Goal: Task Accomplishment & Management: Use online tool/utility

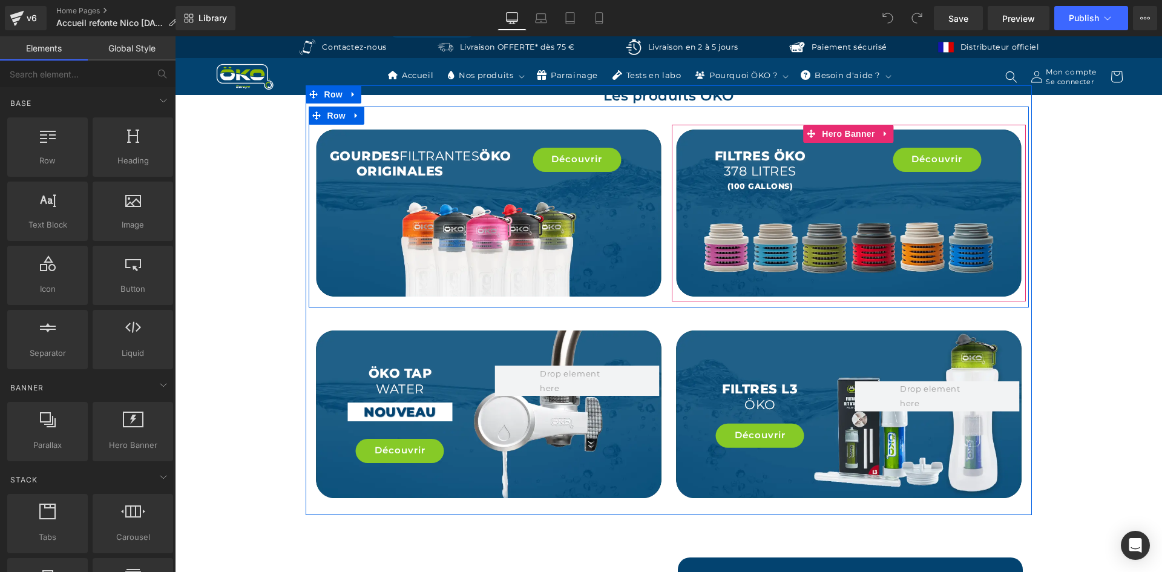
scroll to position [2179, 0]
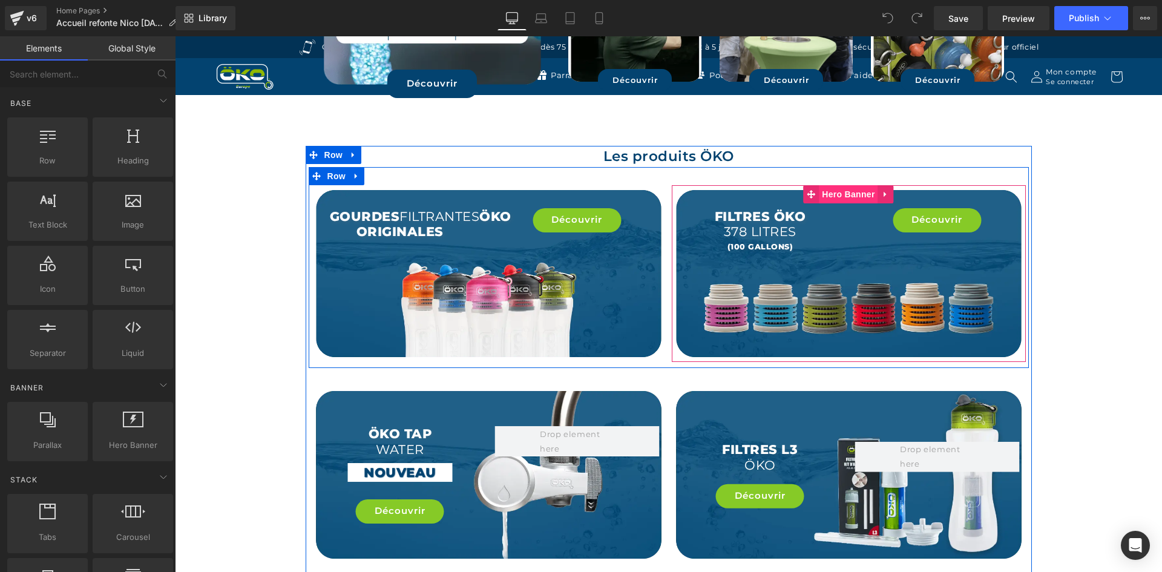
click at [841, 185] on span "Hero Banner" at bounding box center [848, 194] width 59 height 18
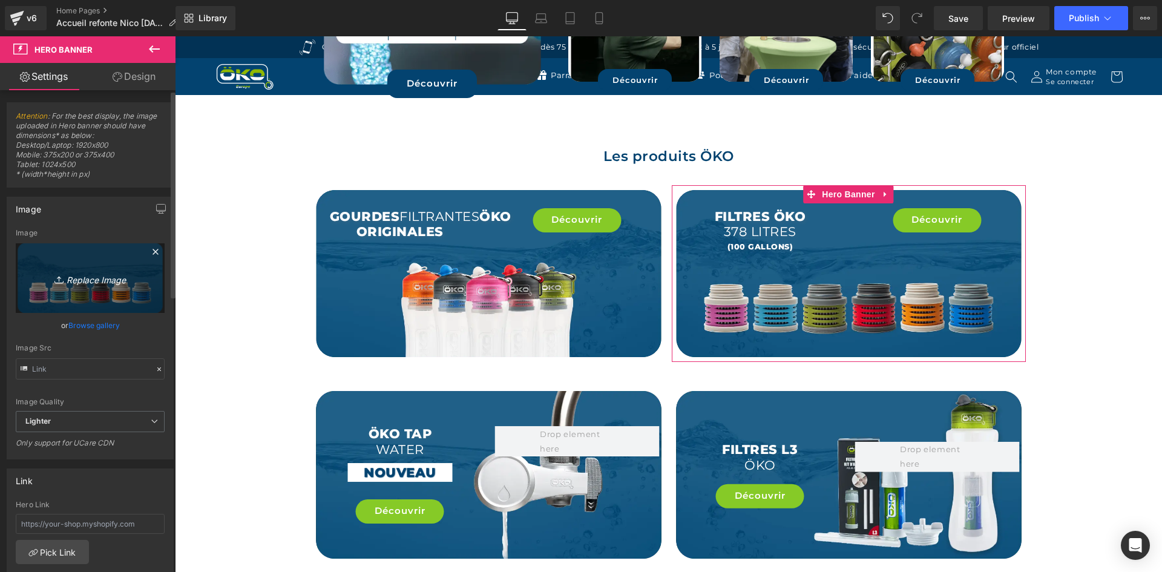
click at [72, 274] on icon "Replace Image" at bounding box center [90, 278] width 97 height 15
type input "C:\fakepath\Filtres de la gourde filtrante OKO.webp"
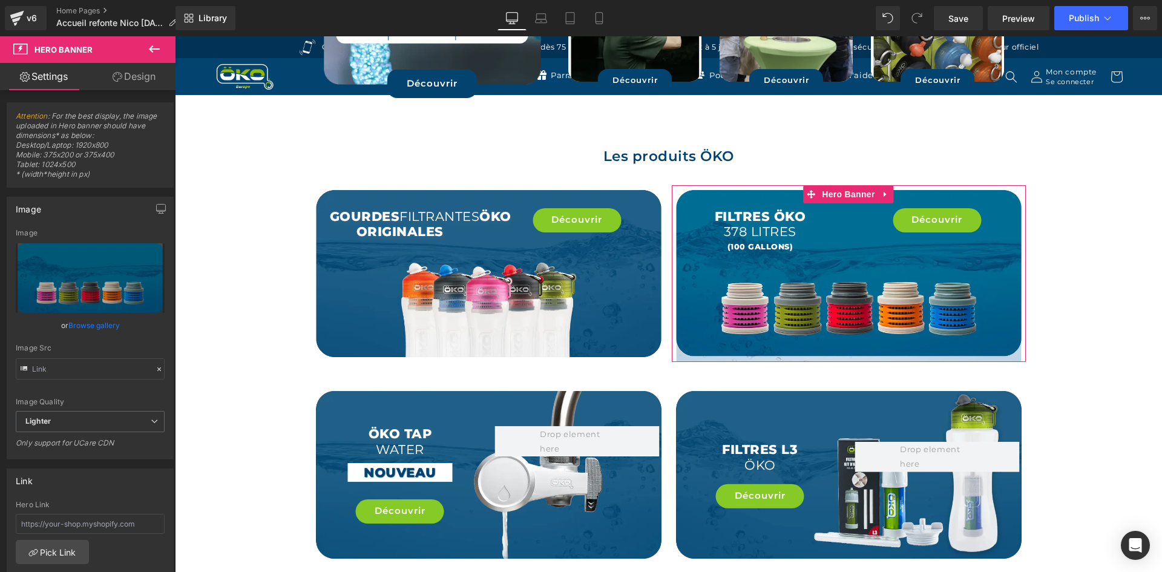
click at [119, 75] on icon at bounding box center [118, 77] width 10 height 10
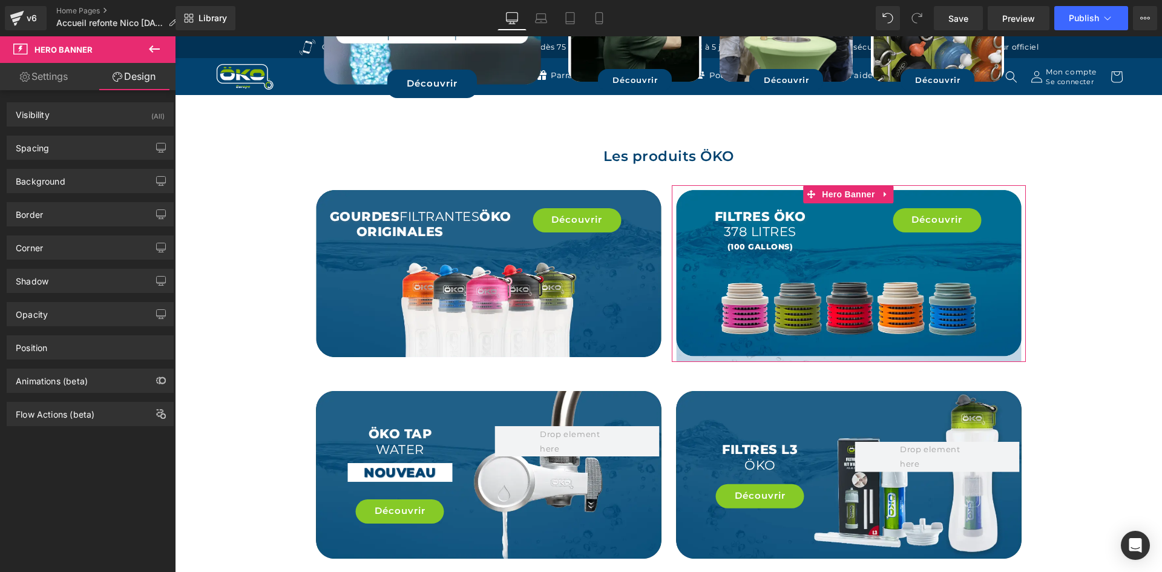
click at [77, 167] on div "Background Color & Image color Color % Image Replace Image Upload image or Brow…" at bounding box center [90, 176] width 181 height 33
click at [77, 177] on div "Background" at bounding box center [90, 180] width 166 height 23
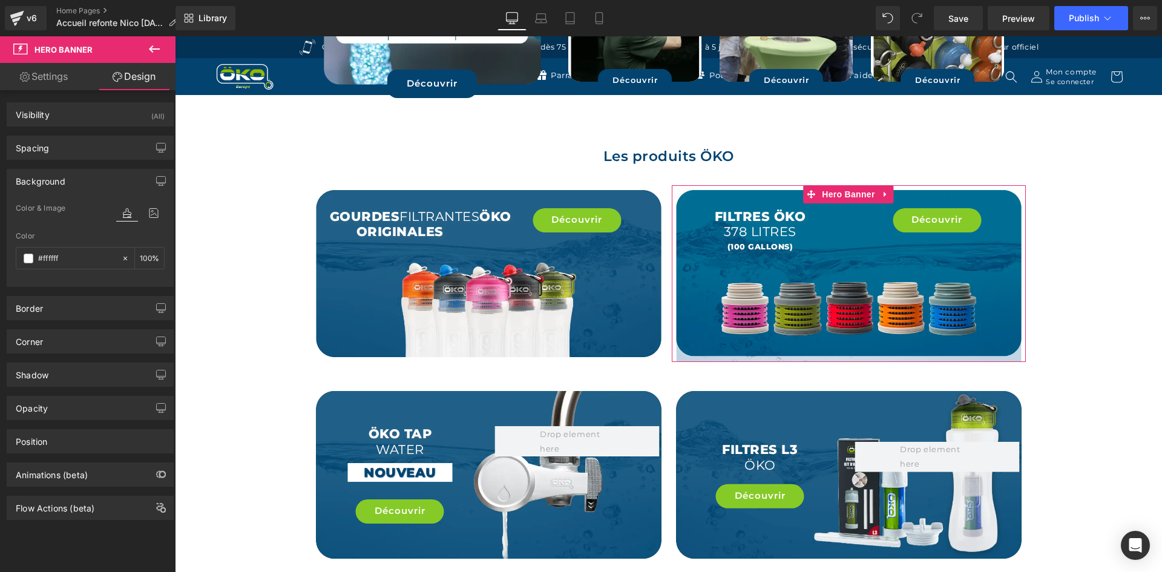
click at [77, 177] on div "Background" at bounding box center [90, 180] width 166 height 23
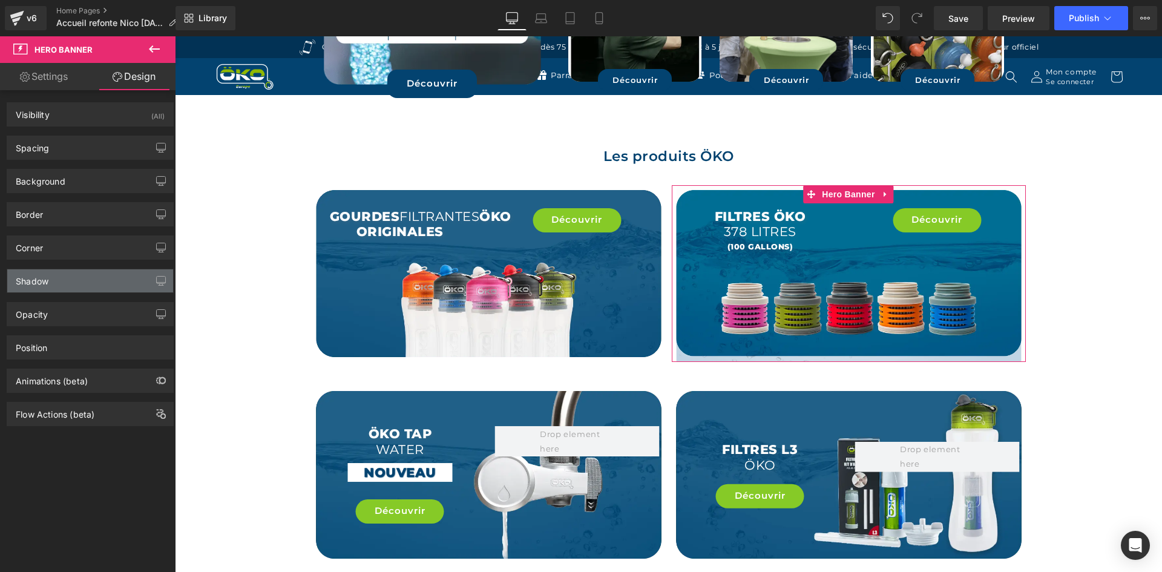
click at [69, 281] on div "Shadow" at bounding box center [90, 280] width 166 height 23
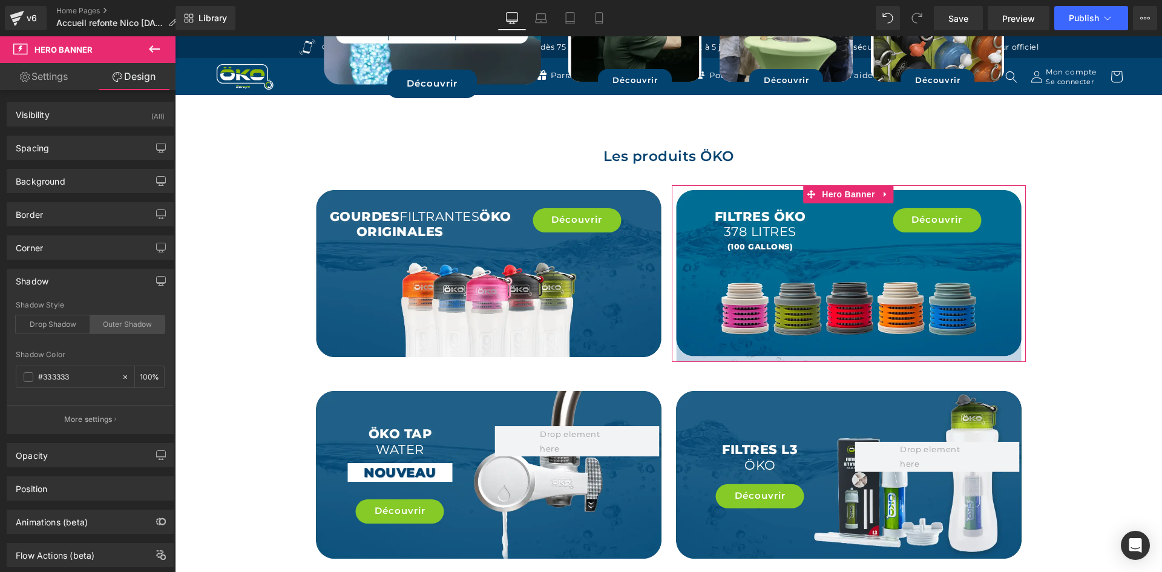
click at [108, 318] on div "Outer Shadow" at bounding box center [127, 324] width 74 height 18
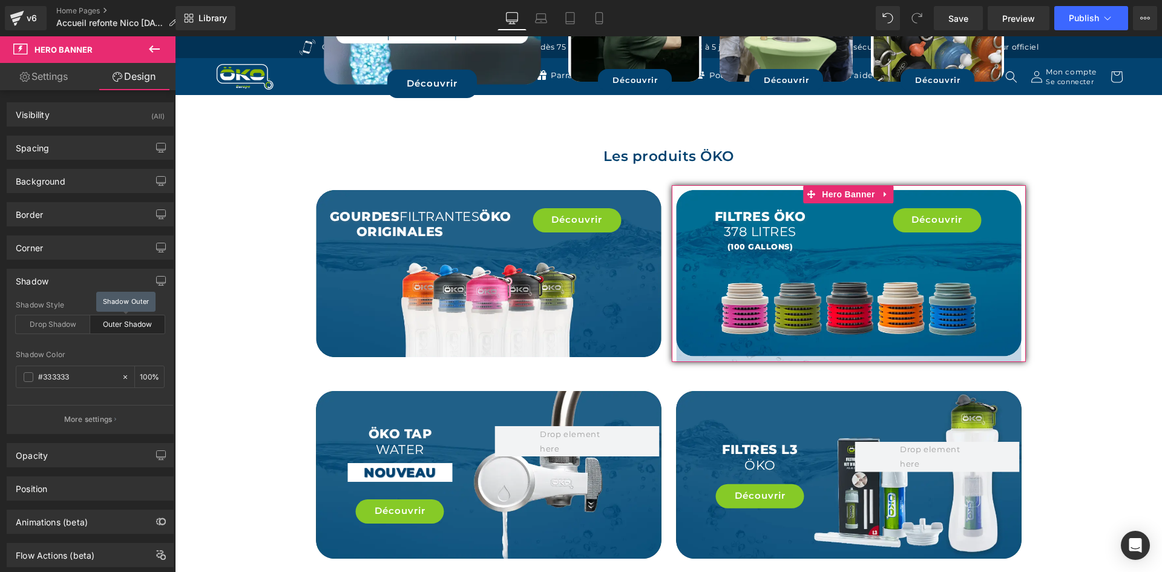
click at [108, 318] on div "Outer Shadow" at bounding box center [127, 324] width 74 height 18
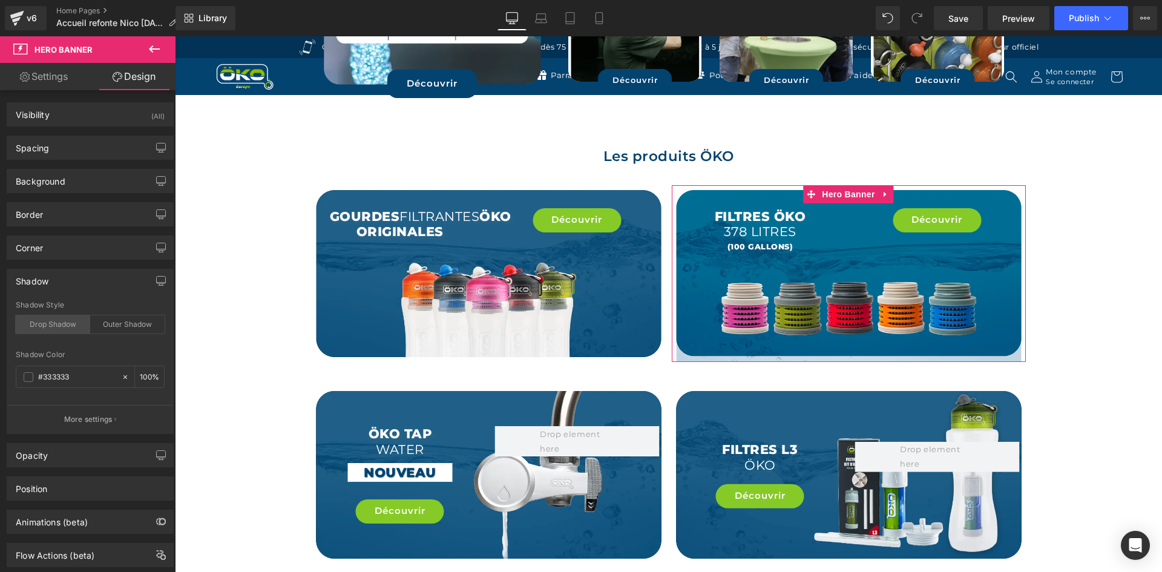
click at [57, 322] on div "Drop Shadow" at bounding box center [53, 324] width 74 height 18
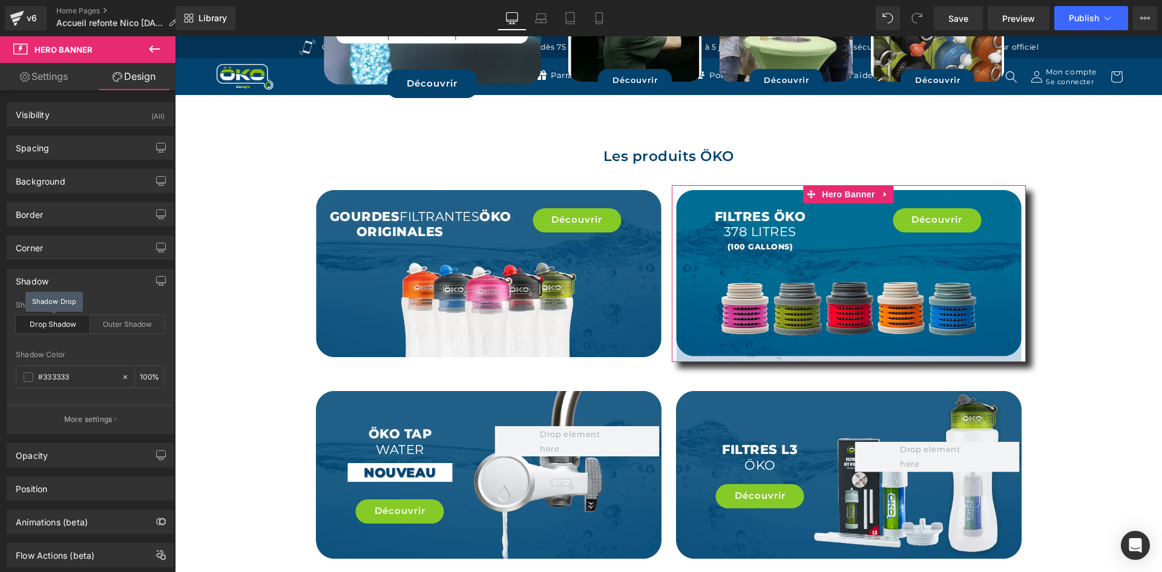
click at [57, 322] on div "Drop Shadow" at bounding box center [53, 324] width 74 height 18
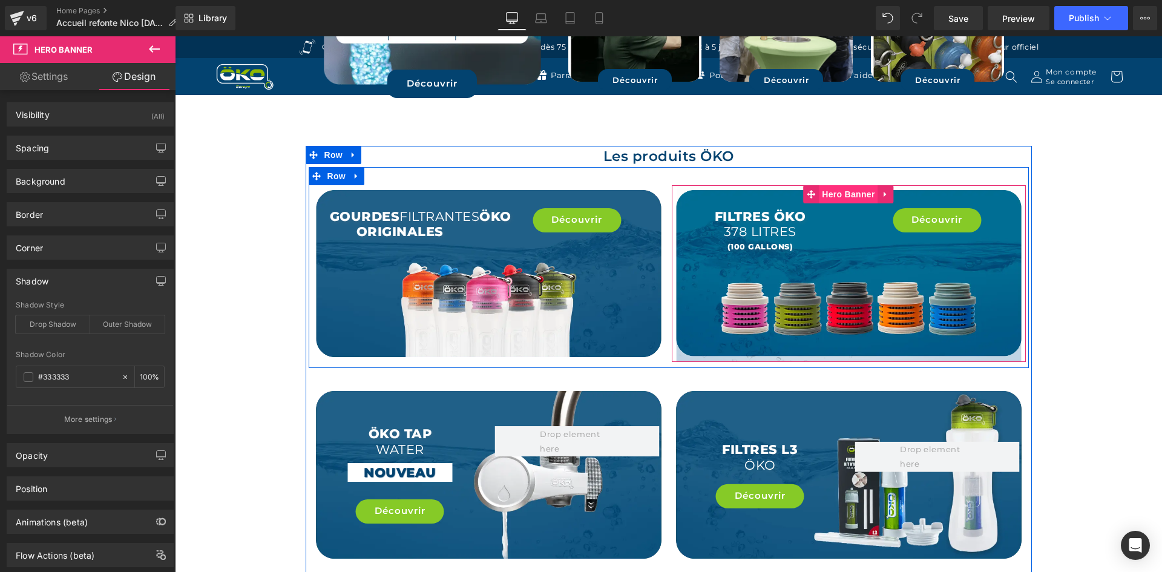
click at [855, 185] on span "Hero Banner" at bounding box center [848, 194] width 59 height 18
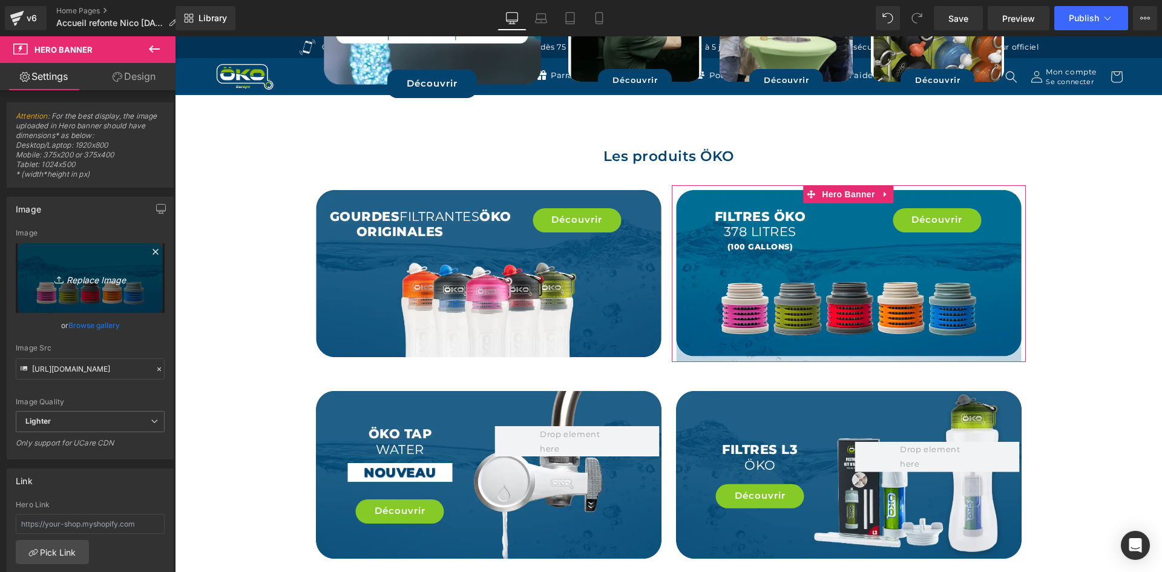
click at [71, 256] on link "Replace Image" at bounding box center [90, 278] width 149 height 70
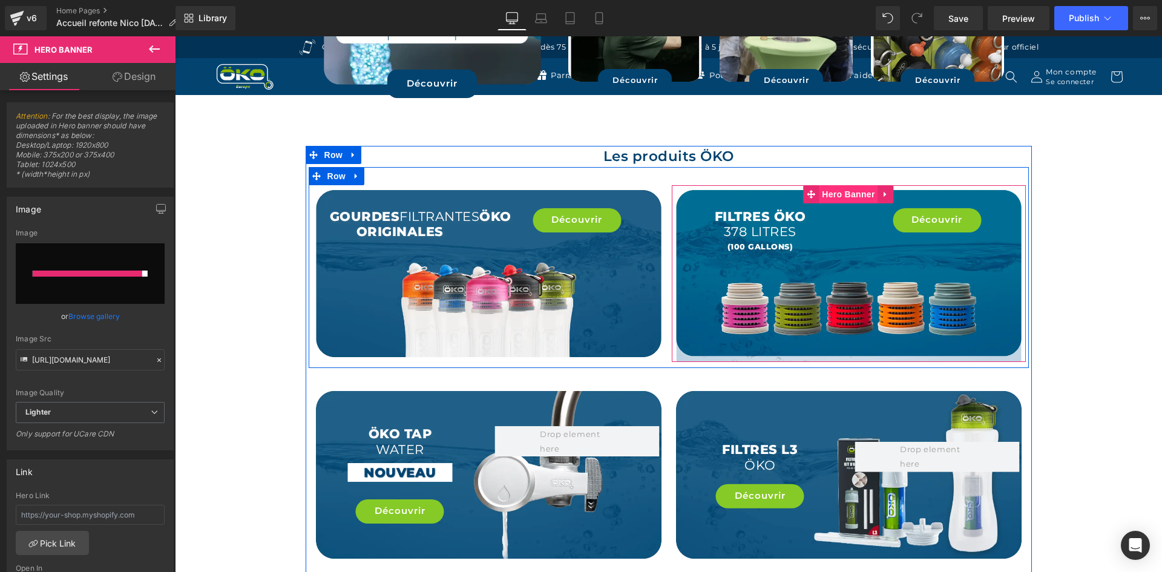
click at [852, 186] on span "Hero Banner" at bounding box center [848, 194] width 59 height 18
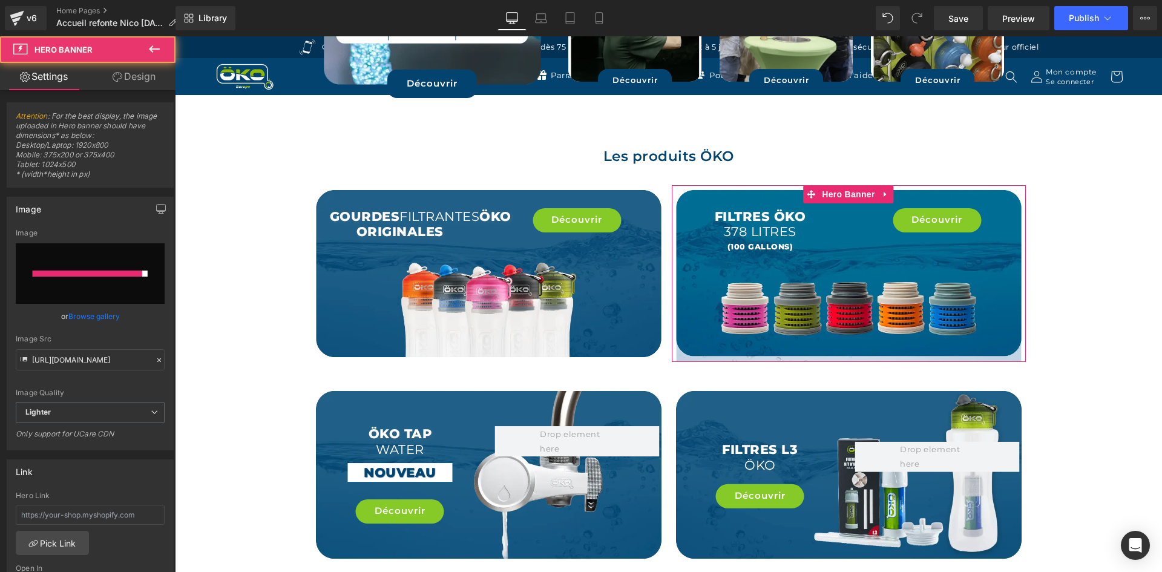
click at [100, 261] on input "file" at bounding box center [90, 273] width 149 height 61
type input "C:\fakepath\Filtres de la gourde filtrante OKO.webp"
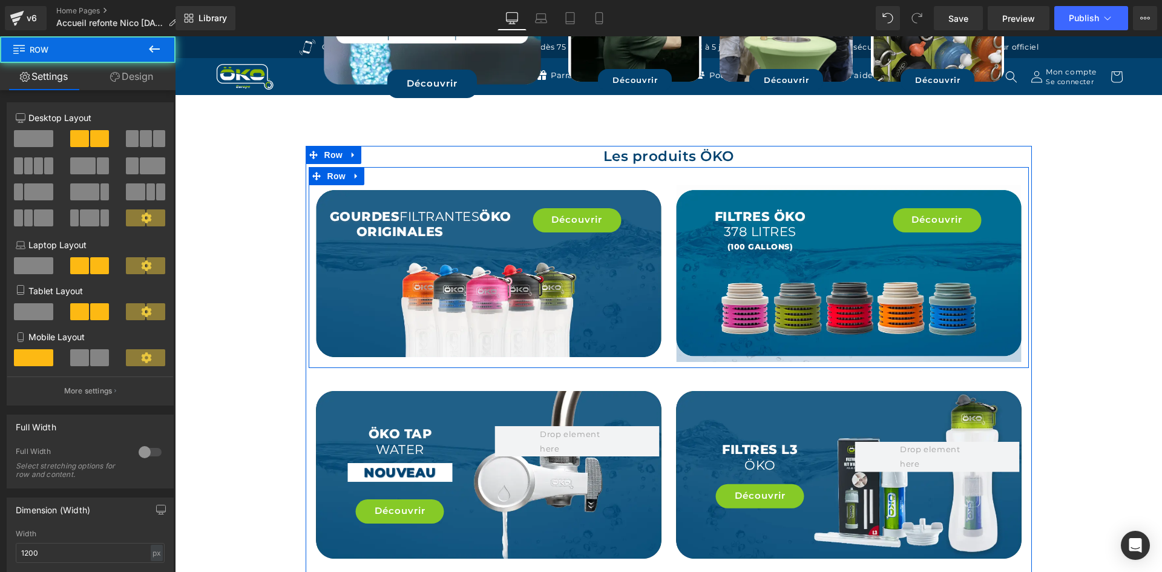
click at [669, 191] on div "Filtres ÖKO 378 litres (100 Gallons) Text Block Découvrir Button Row Hero Banner" at bounding box center [849, 273] width 360 height 177
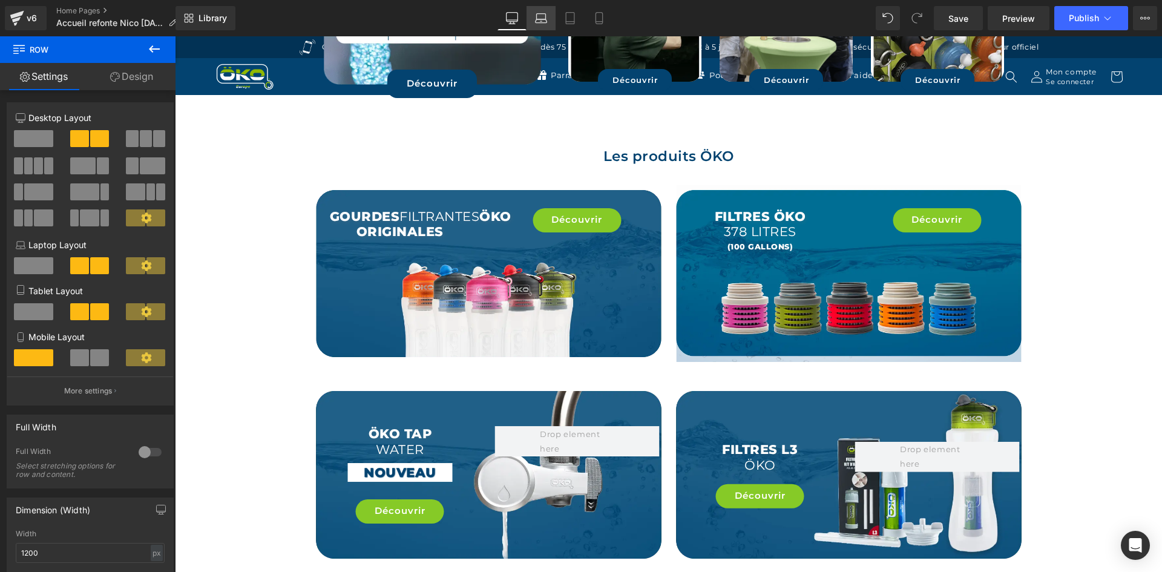
click at [546, 14] on icon at bounding box center [541, 16] width 9 height 5
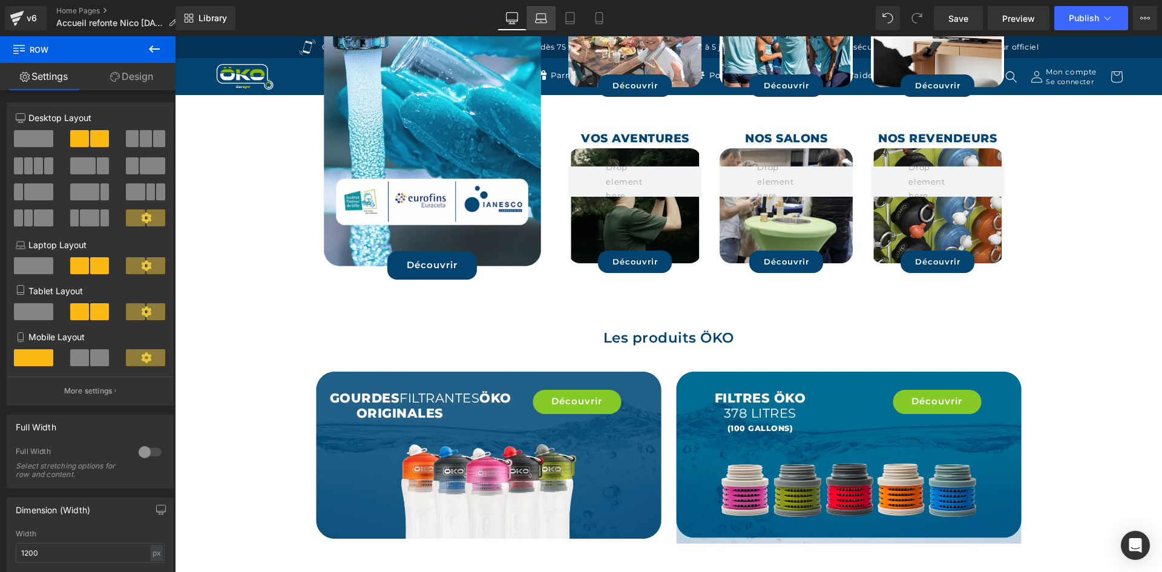
scroll to position [2451, 0]
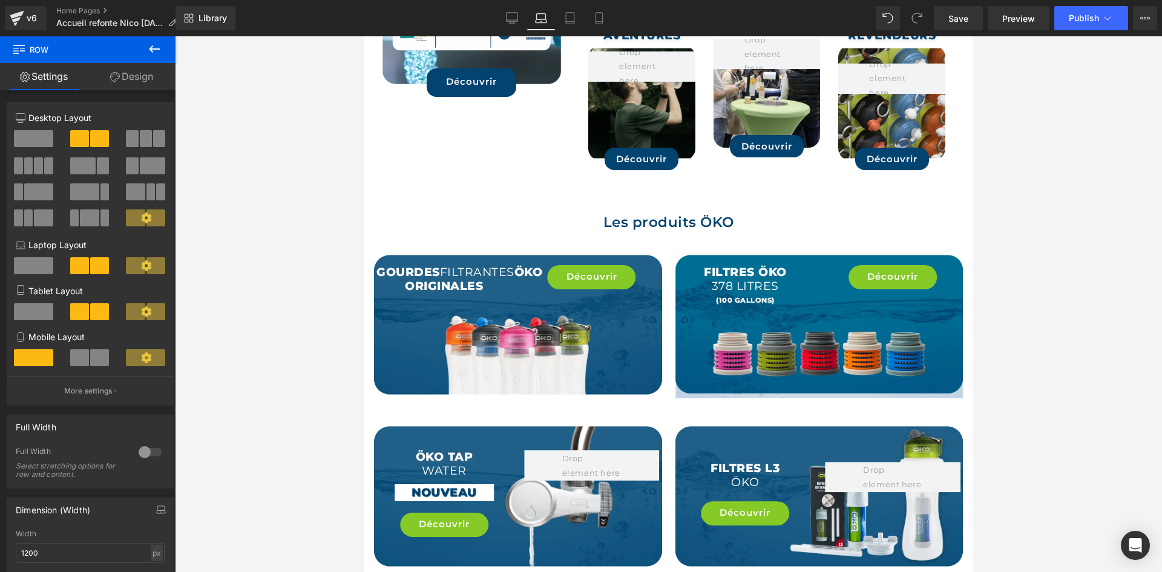
click at [527, 15] on link "Laptop" at bounding box center [541, 18] width 29 height 24
click at [565, 18] on icon at bounding box center [570, 18] width 12 height 12
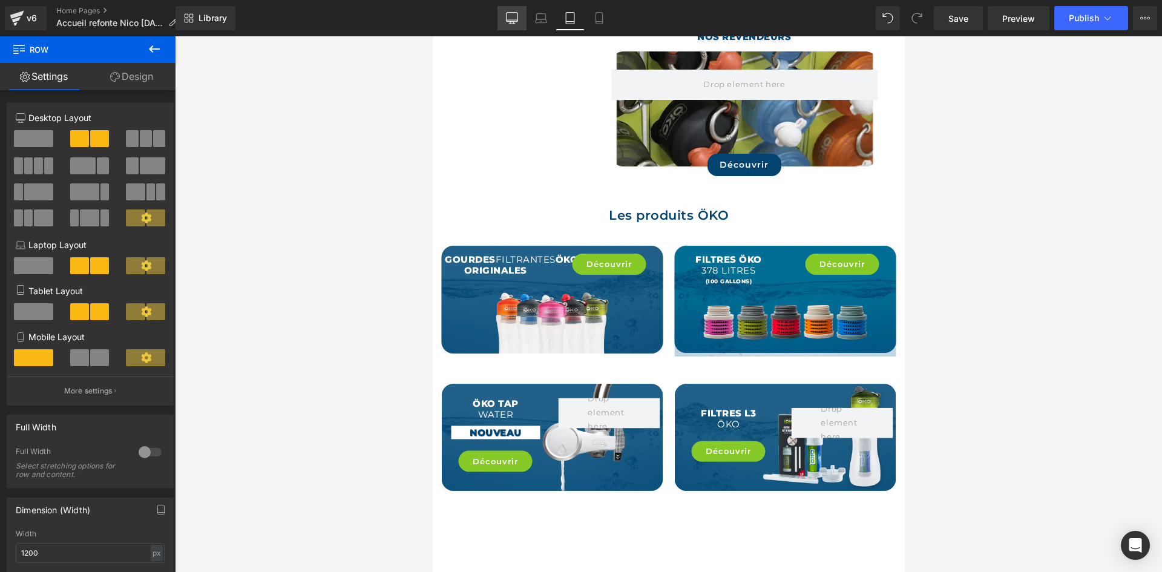
click at [505, 14] on link "Desktop" at bounding box center [512, 18] width 29 height 24
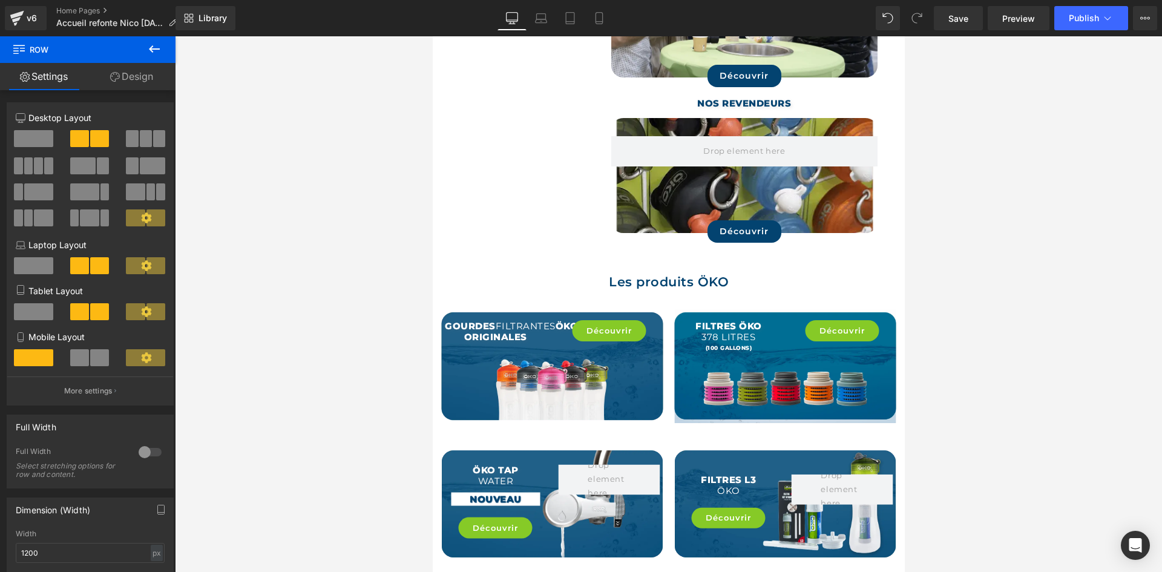
scroll to position [2117, 0]
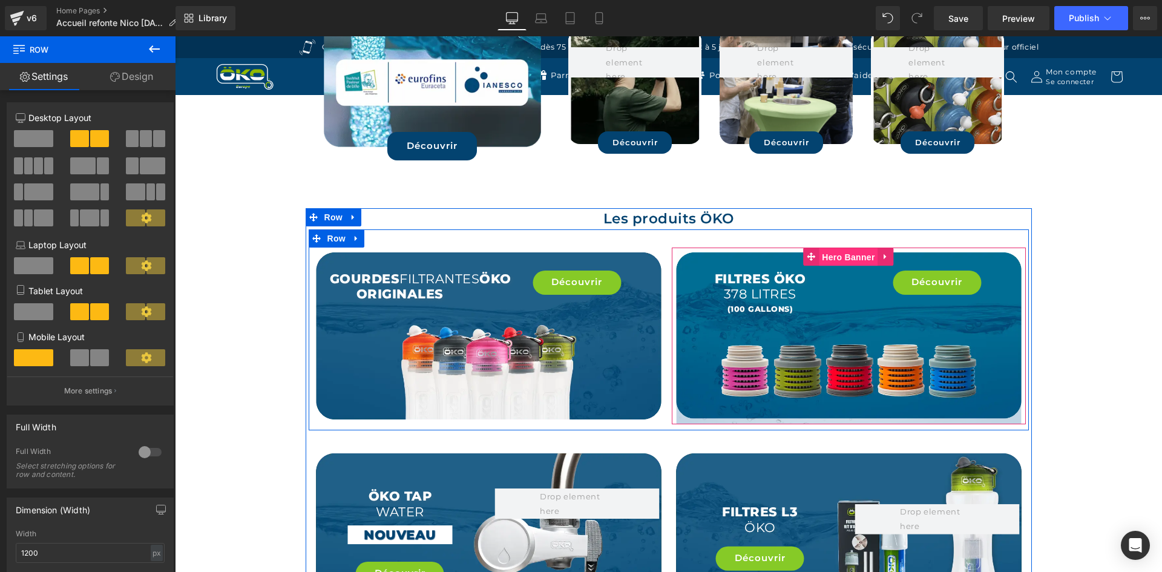
click at [852, 248] on span "Hero Banner" at bounding box center [848, 257] width 59 height 18
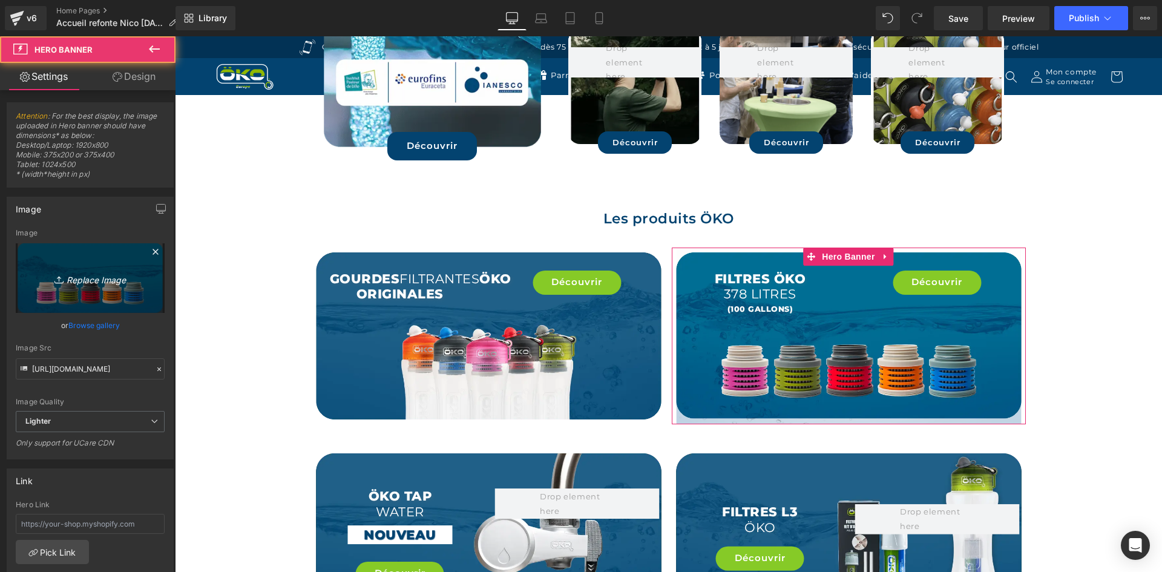
click at [83, 266] on link "Replace Image" at bounding box center [90, 278] width 149 height 70
type input "C:\fakepath\NOS PRODITS 02.webp"
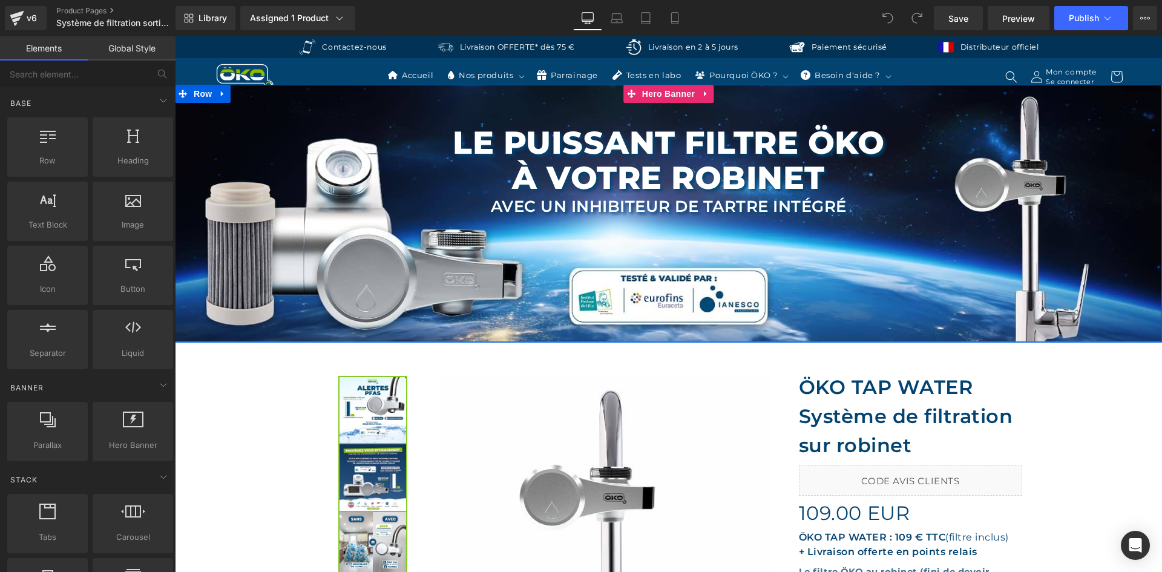
scroll to position [182, 0]
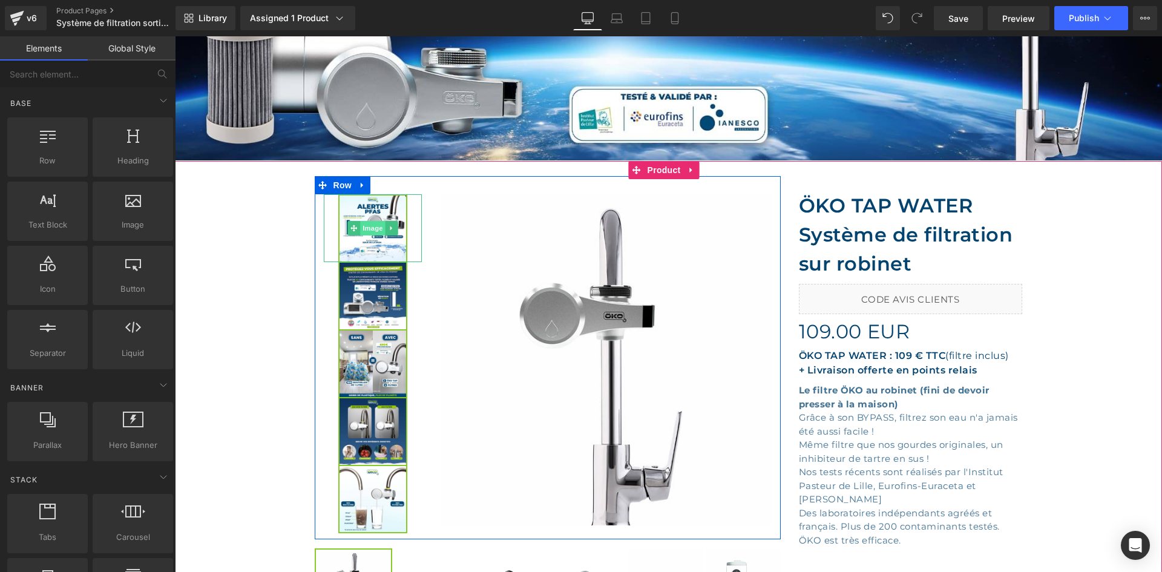
click at [369, 229] on span "Image" at bounding box center [372, 228] width 25 height 15
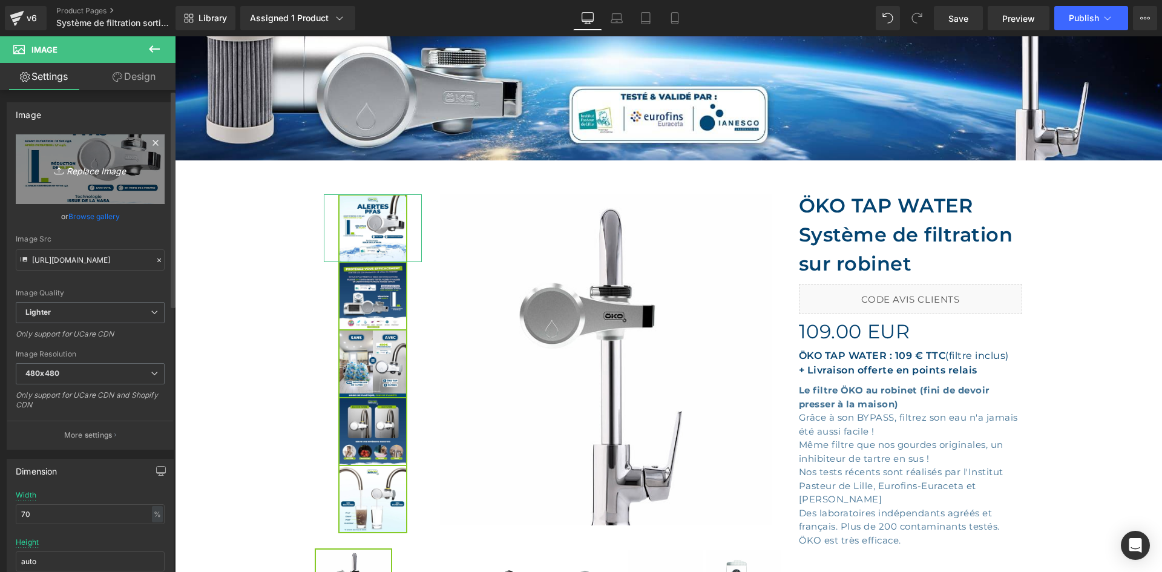
click at [104, 168] on icon "Replace Image" at bounding box center [90, 169] width 97 height 15
type input "C:\fakepath\Filtre instantané eau robinet contaminants.webp"
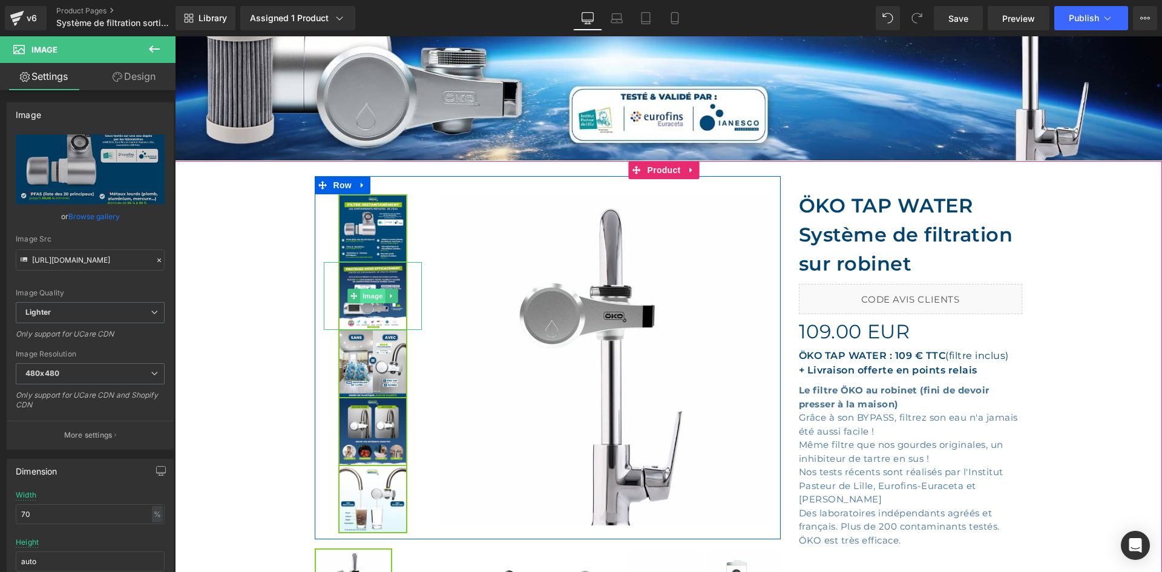
click at [364, 293] on span "Image" at bounding box center [372, 296] width 25 height 15
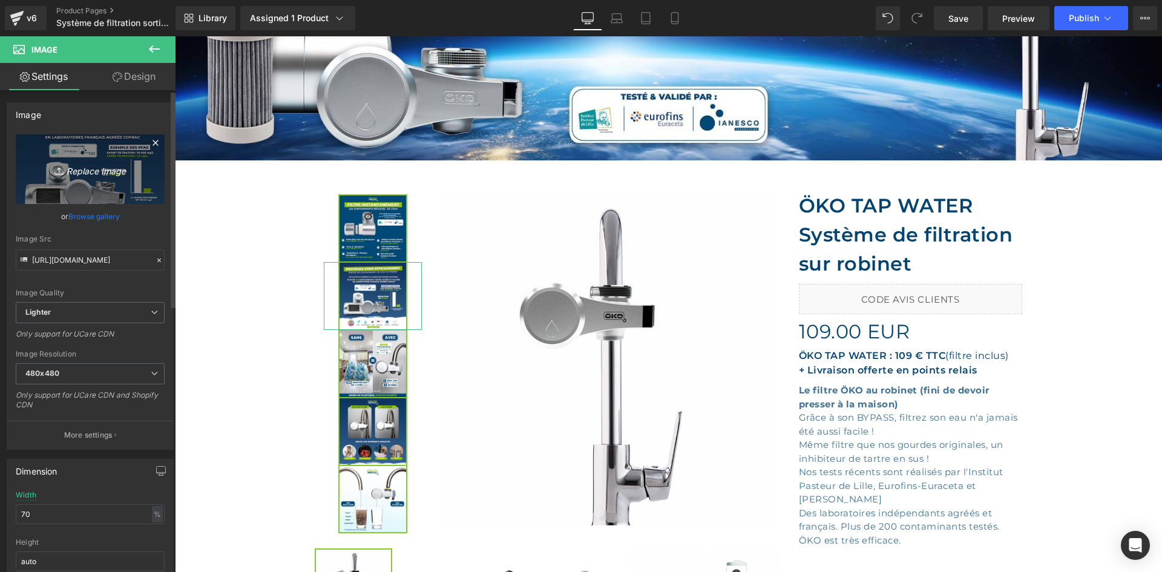
click at [114, 174] on icon "Replace Image" at bounding box center [90, 169] width 97 height 15
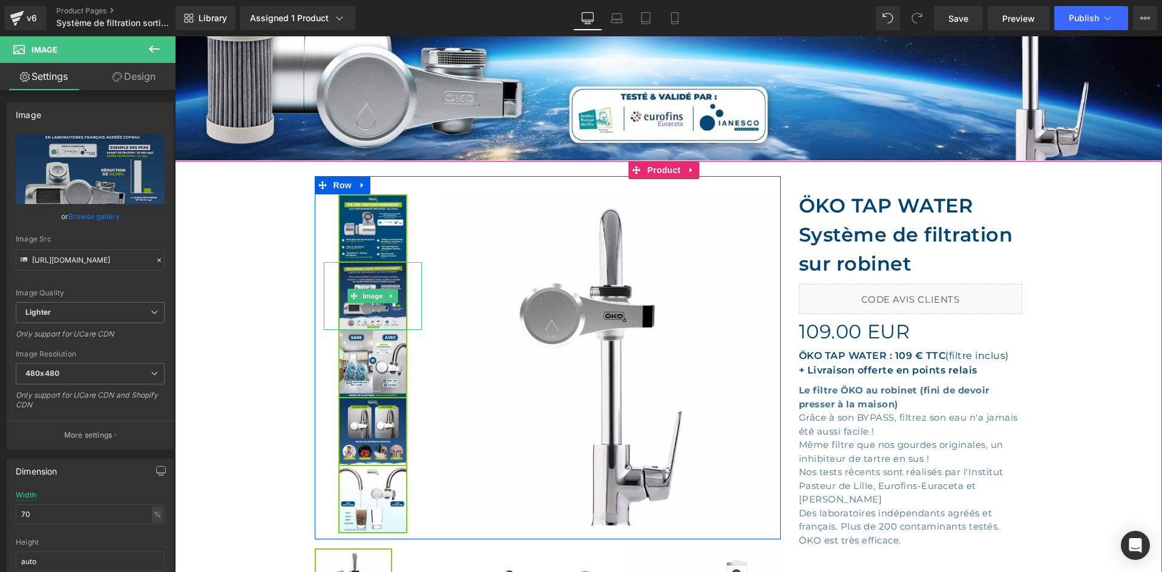
click at [384, 277] on img at bounding box center [372, 296] width 69 height 68
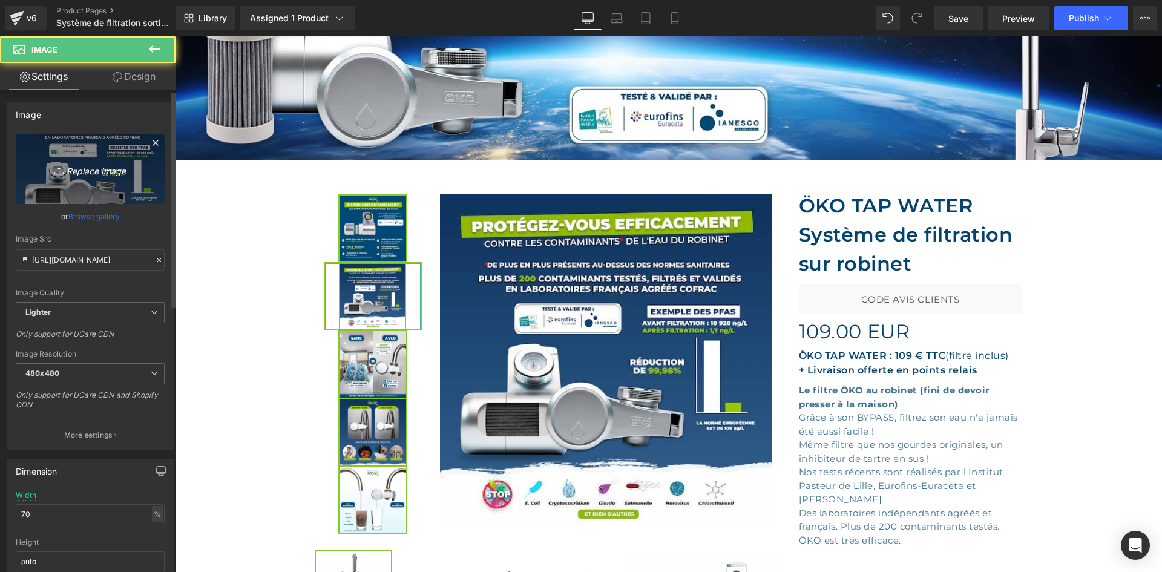
click at [139, 159] on link "Replace Image" at bounding box center [90, 169] width 149 height 70
type input "C:\fakepath\Filtre OKO PFAS inhibiteur tartre.webp"
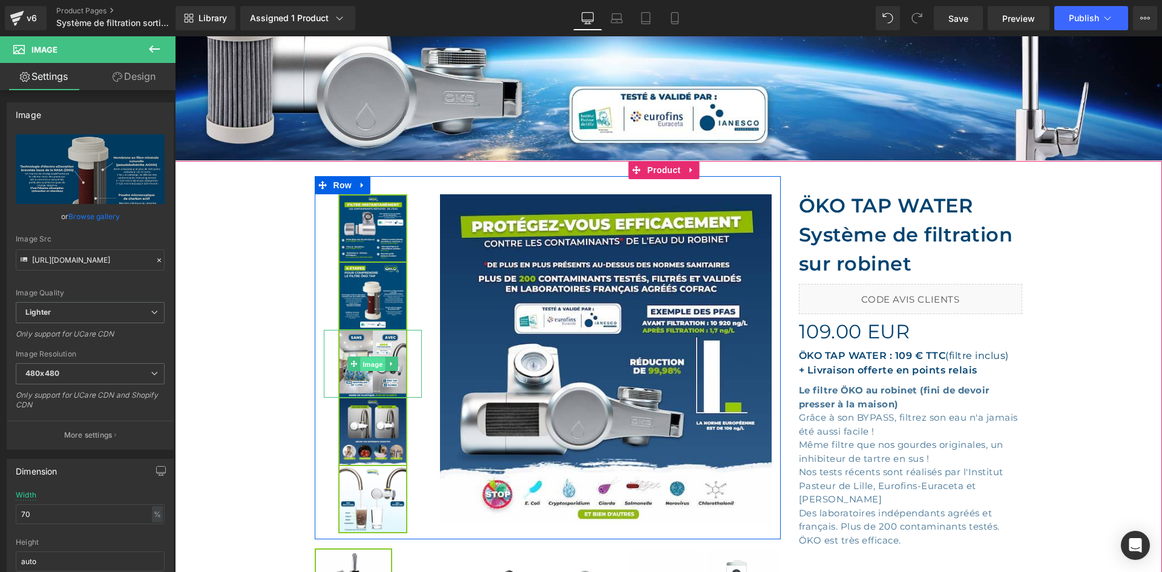
click at [366, 364] on span "Image" at bounding box center [372, 364] width 25 height 15
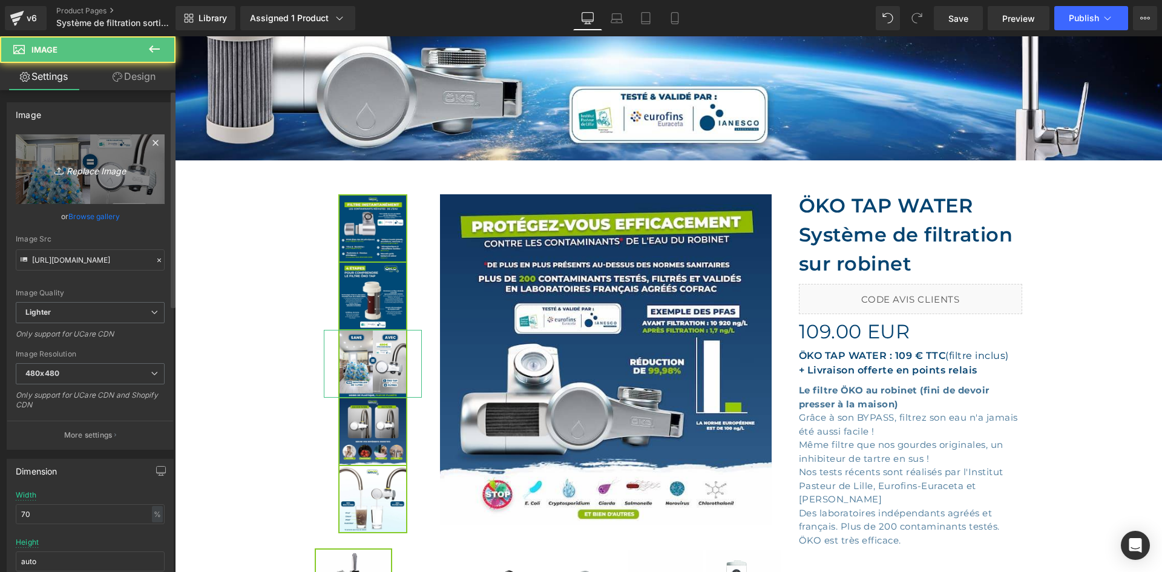
click at [128, 159] on link "Replace Image" at bounding box center [90, 169] width 149 height 70
type input "C:\fakepath\Utilisations du OKO TAP Système filtration sortie robinet.webp"
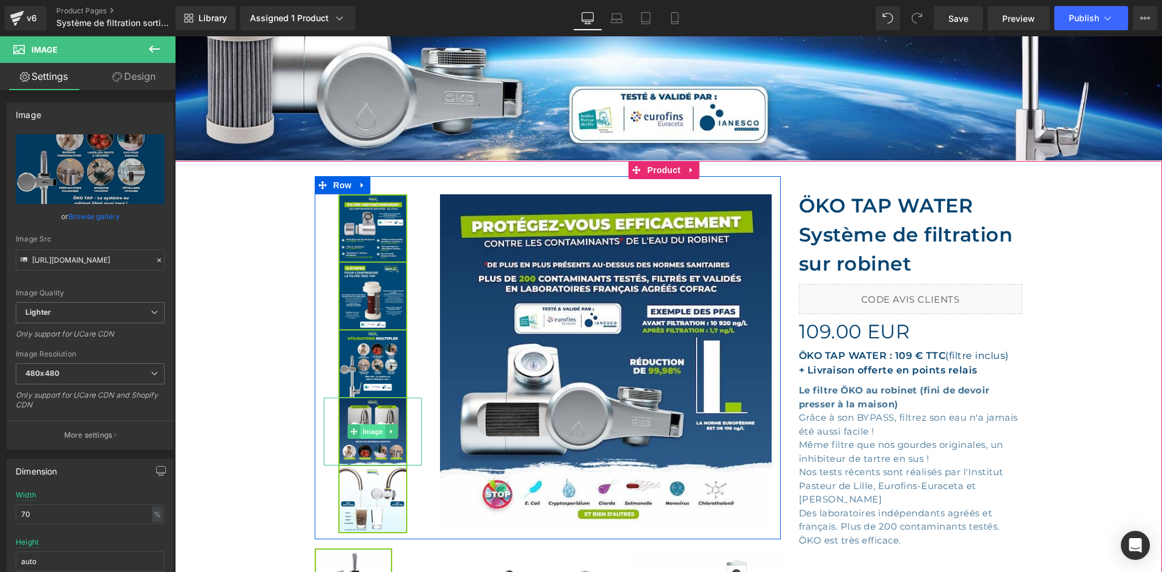
click at [360, 433] on span "Image" at bounding box center [372, 431] width 25 height 15
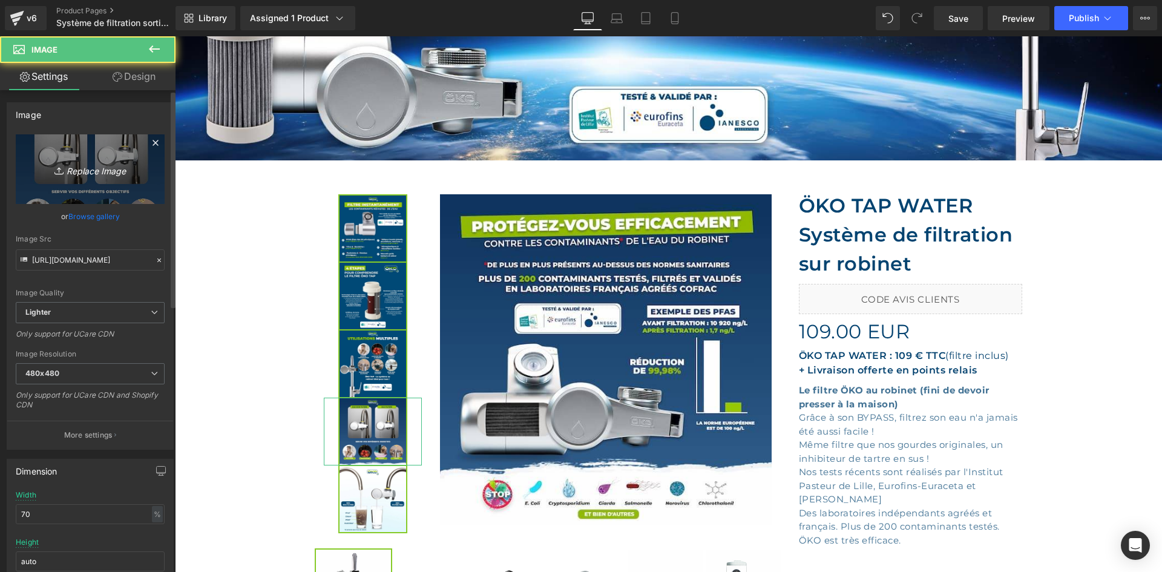
click at [112, 165] on icon "Replace Image" at bounding box center [90, 169] width 97 height 15
type input "C:\fakepath\Système filtration eau économique écologique.webp"
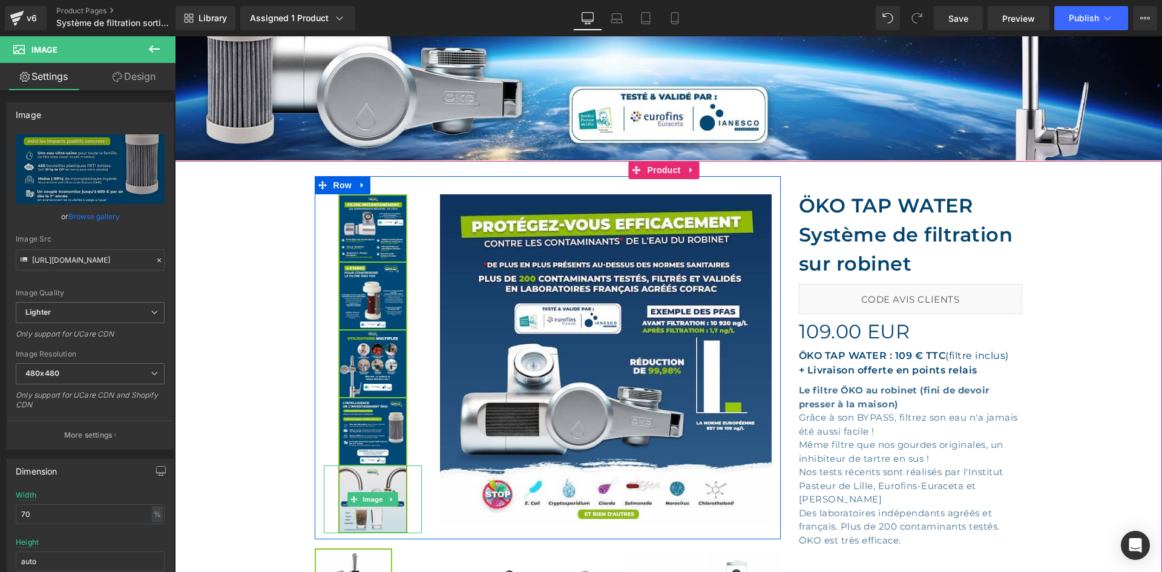
click at [378, 484] on img at bounding box center [372, 500] width 69 height 68
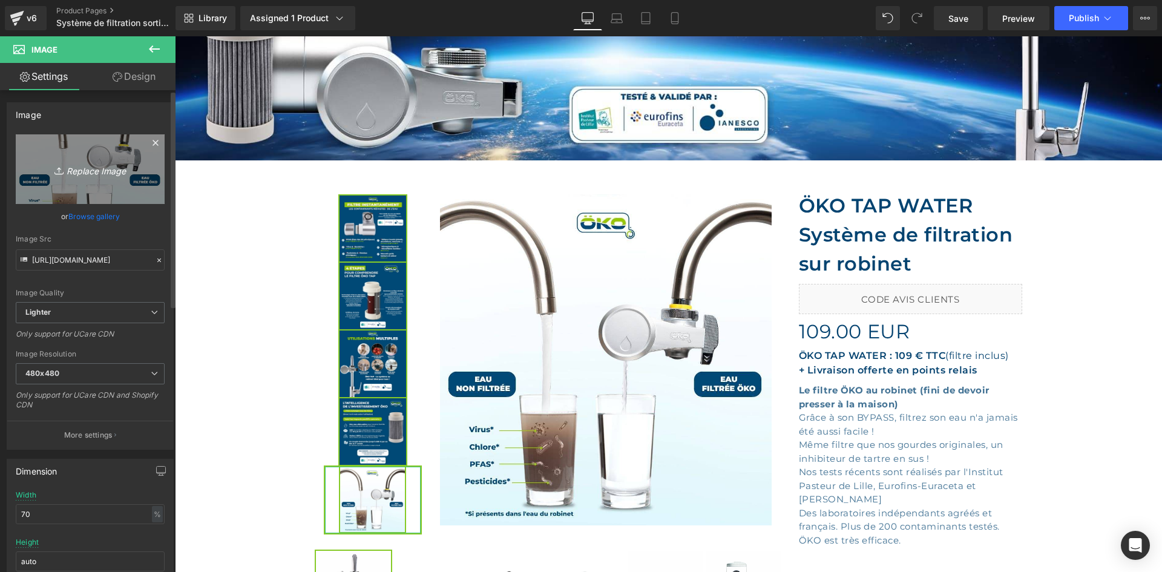
click at [64, 185] on link "Replace Image" at bounding box center [90, 169] width 149 height 70
type input "C:\fakepath\Presse parle contaminations eau robinet et bouteilles plastiques.we…"
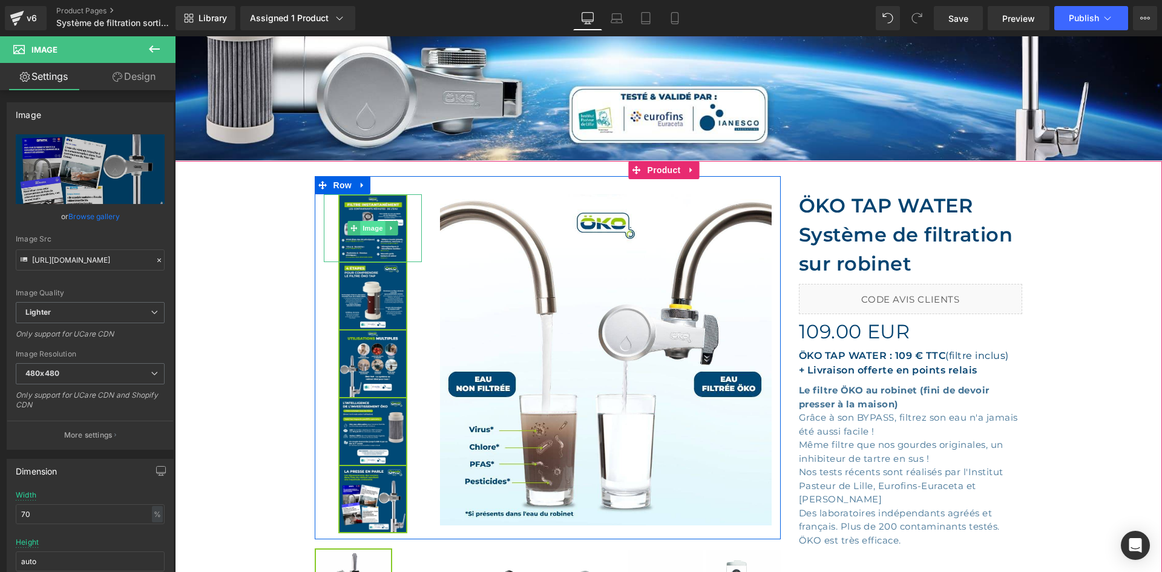
click at [360, 229] on span "Image" at bounding box center [372, 228] width 25 height 15
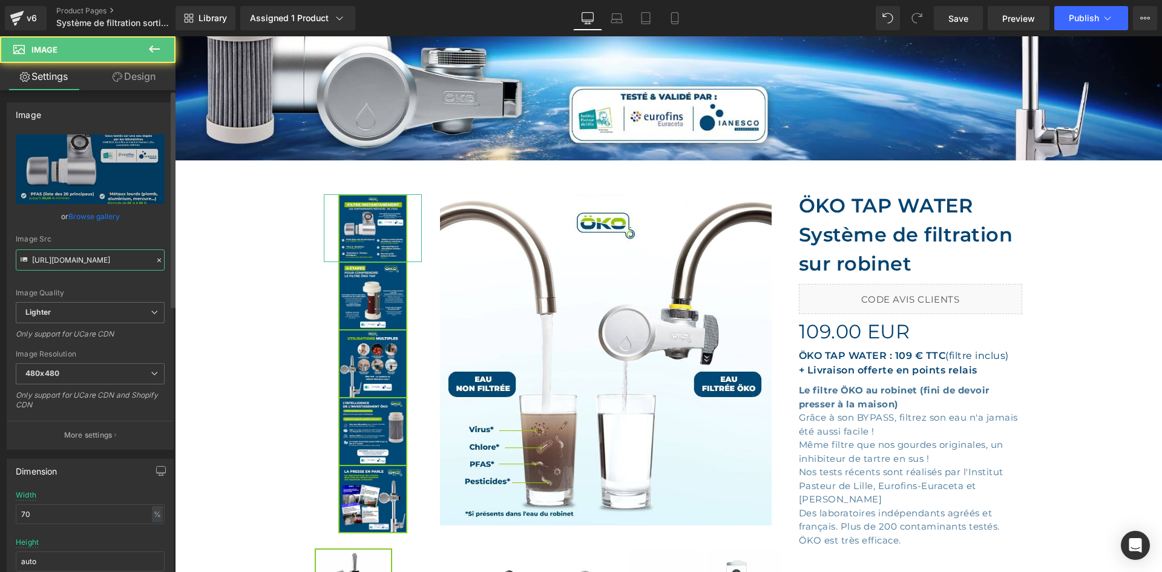
click at [115, 263] on input "https://ucarecdn.com/b6a87f89-939e-49cc-aed5-aa92fa2d8743/-/format/auto/-/previ…" at bounding box center [90, 259] width 149 height 21
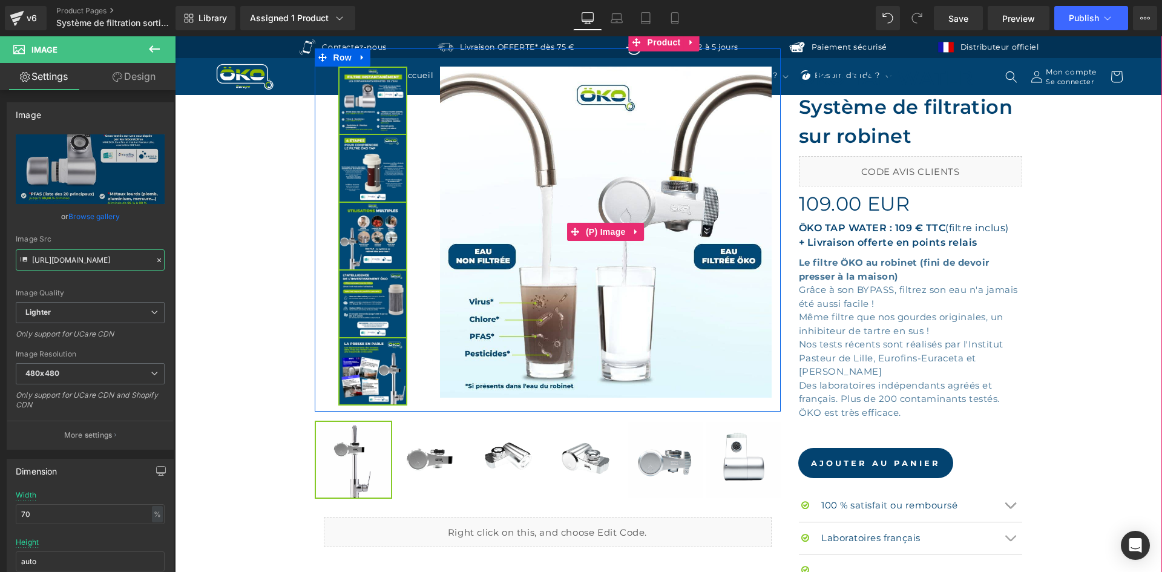
scroll to position [484, 0]
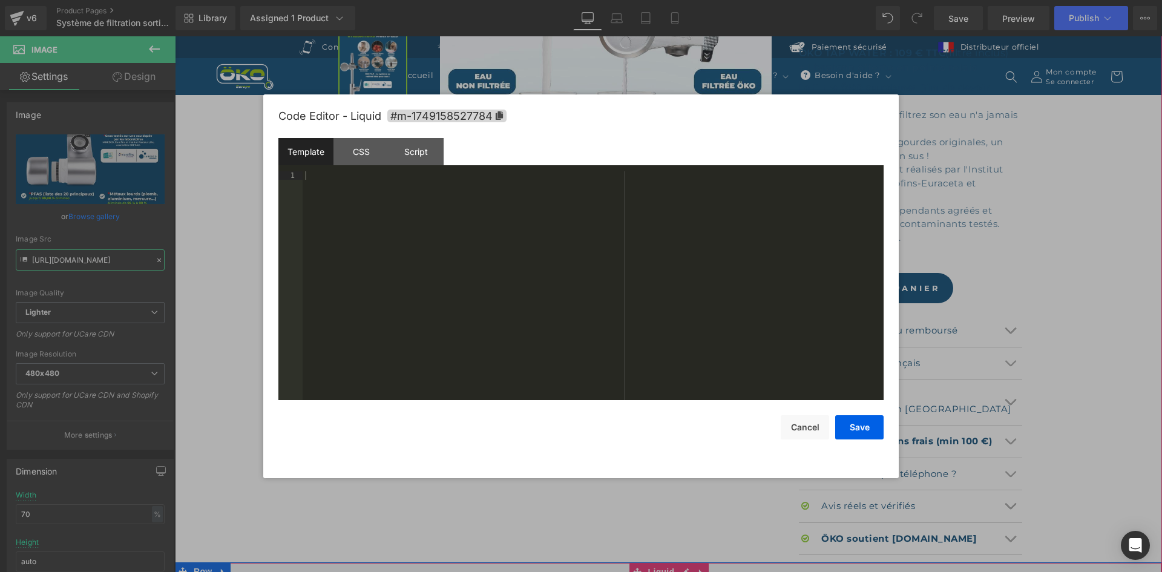
click at [683, 562] on div "Liquid" at bounding box center [668, 577] width 987 height 30
click at [0, 0] on div "Script" at bounding box center [0, 0] width 0 height 0
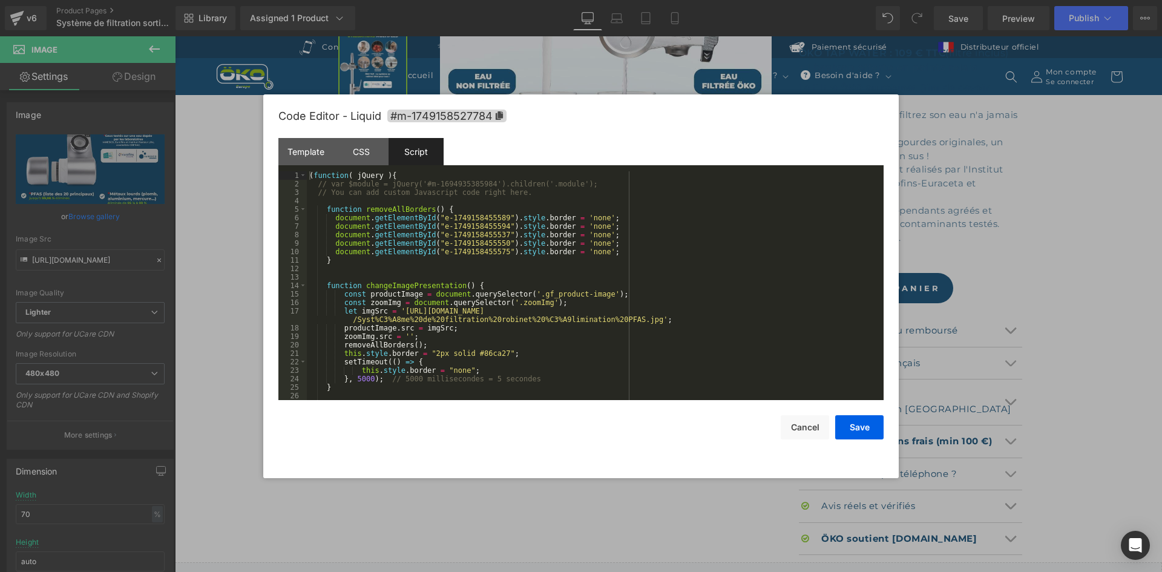
click at [0, 0] on div "( function ( jQuery ) { // var $module = jQuery('#m-1694935385984').children('.…" at bounding box center [0, 0] width 0 height 0
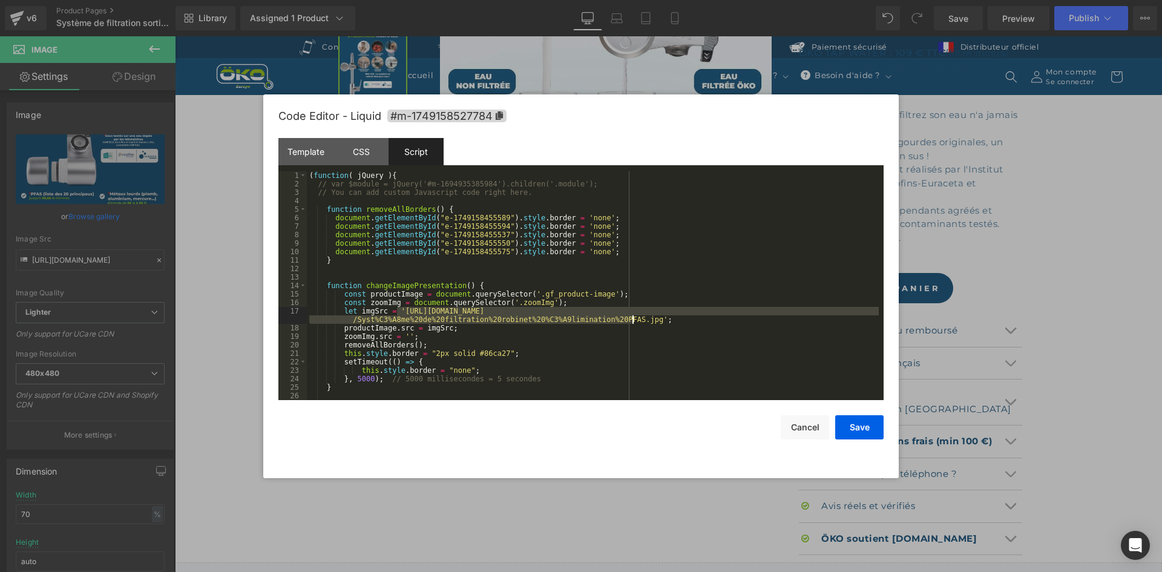
click at [0, 0] on div "( function ( jQuery ) { // var $module = jQuery('#m-1694935385984').children('.…" at bounding box center [0, 0] width 0 height 0
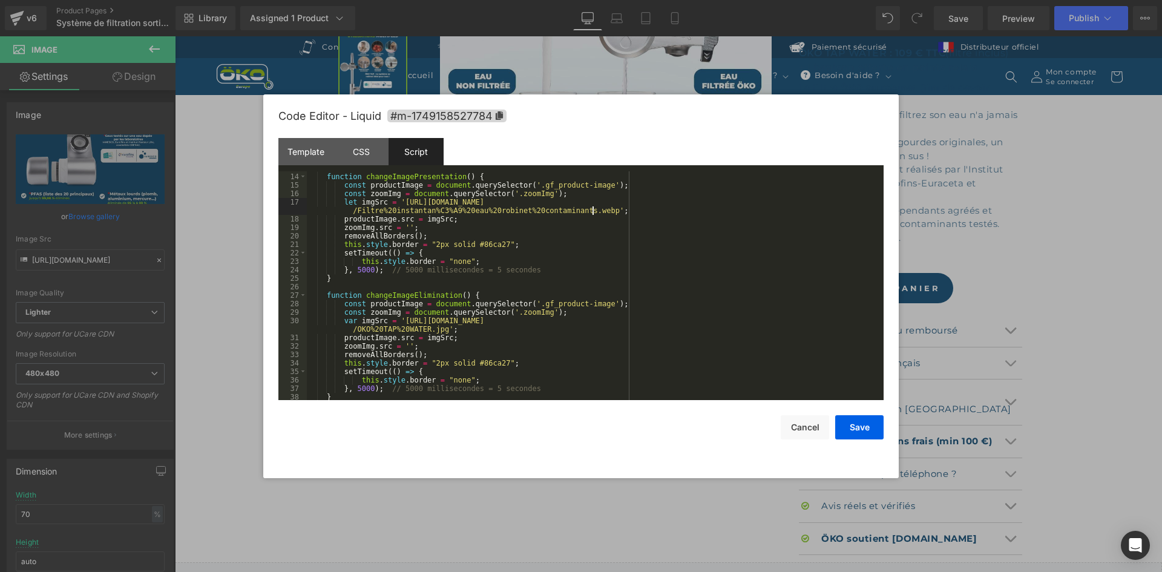
scroll to position [109, 0]
click at [0, 0] on div "function changeImagePresentation ( ) { const productImage = document . querySel…" at bounding box center [0, 0] width 0 height 0
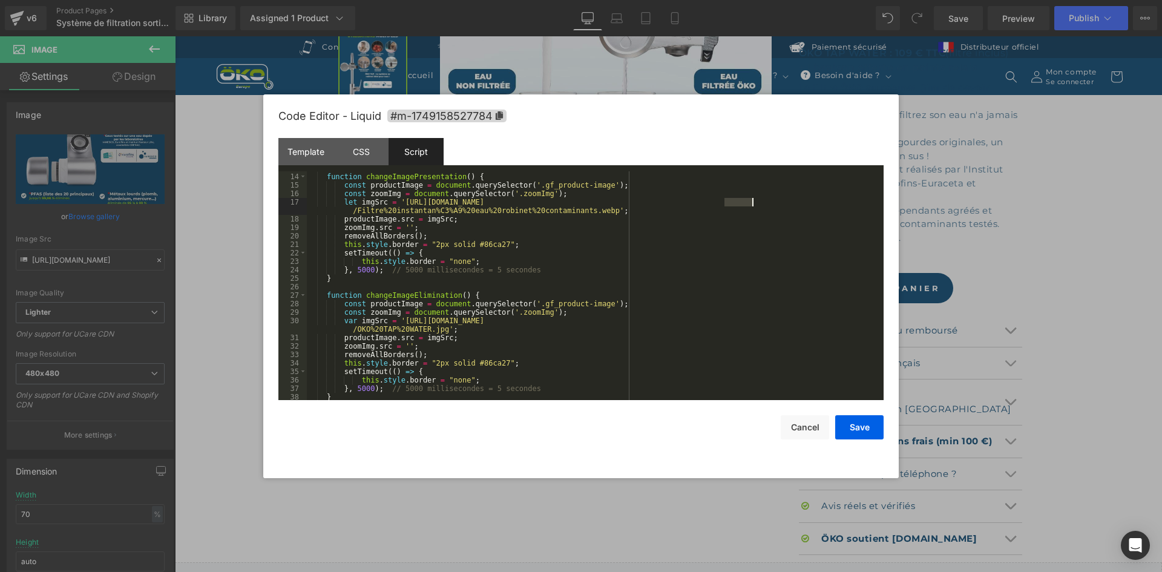
click at [0, 0] on div "function changeImagePresentation ( ) { const productImage = document . querySel…" at bounding box center [0, 0] width 0 height 0
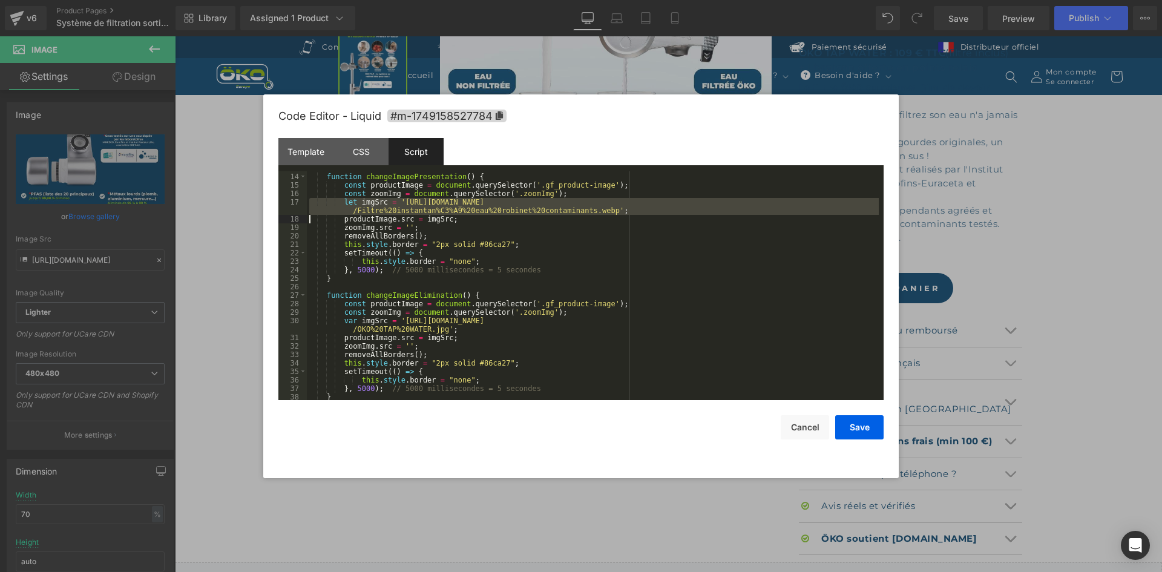
click at [0, 0] on div "function changeImagePresentation ( ) { const productImage = document . querySel…" at bounding box center [0, 0] width 0 height 0
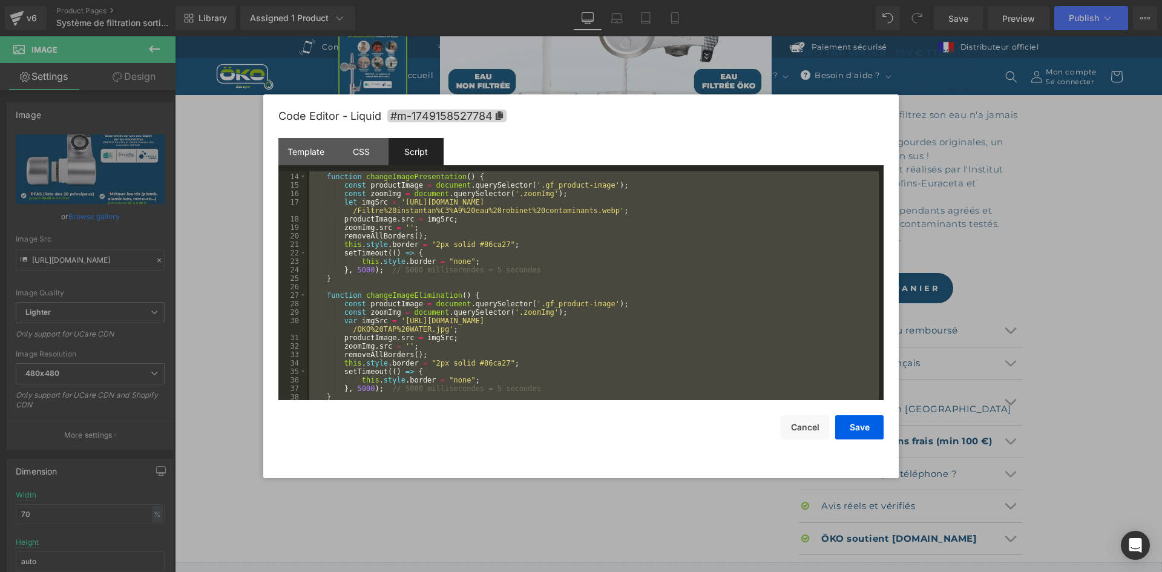
click at [0, 0] on div "function changeImagePresentation ( ) { const productImage = document . querySel…" at bounding box center [0, 0] width 0 height 0
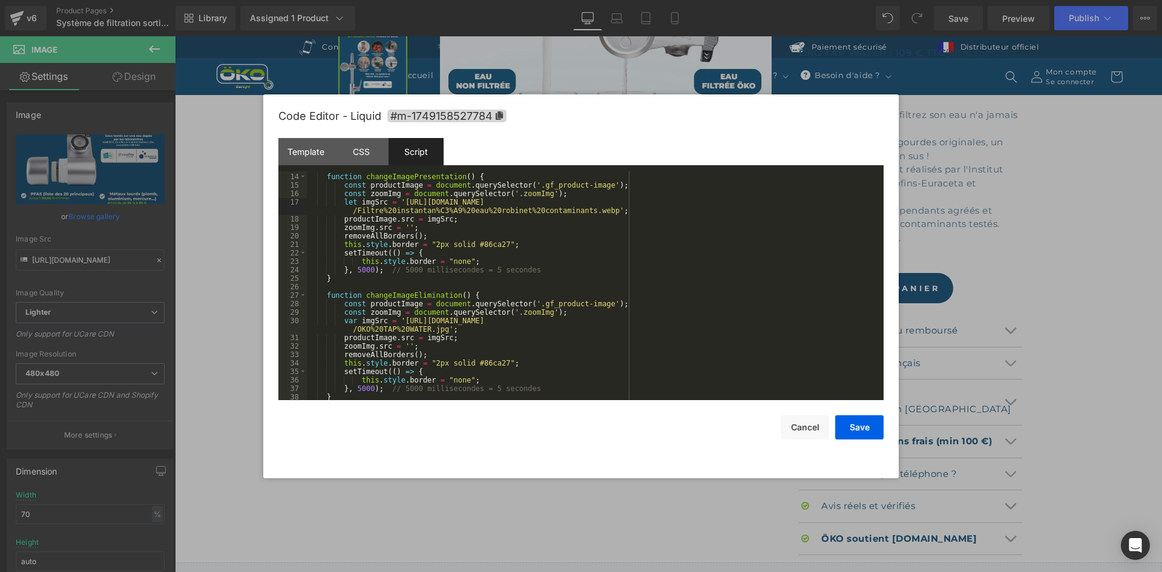
click at [0, 0] on div "function changeImagePresentation ( ) { const productImage = document . querySel…" at bounding box center [0, 0] width 0 height 0
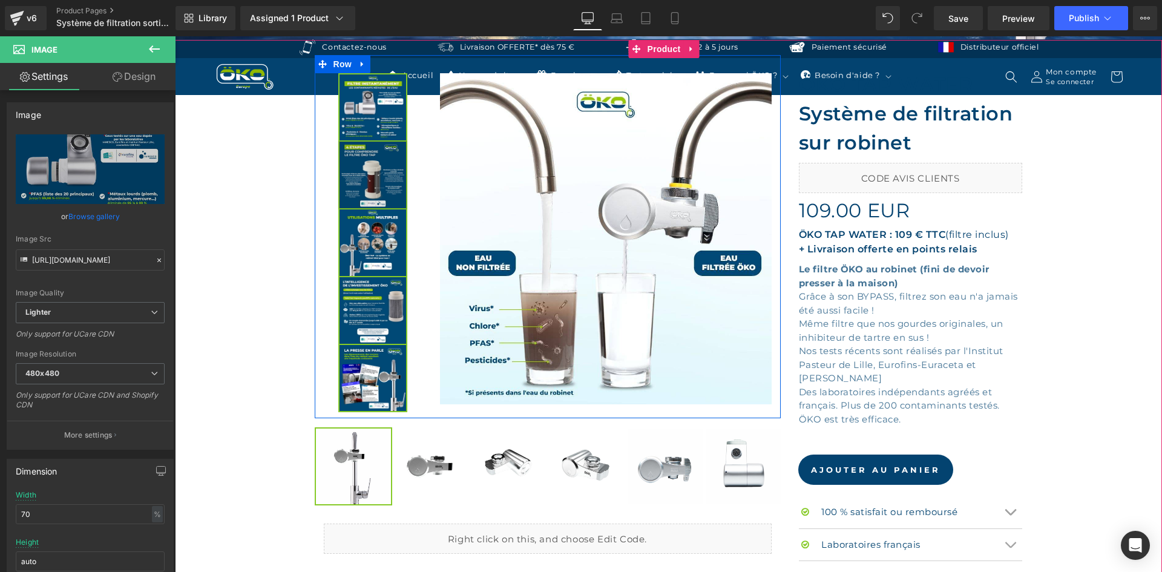
scroll to position [182, 0]
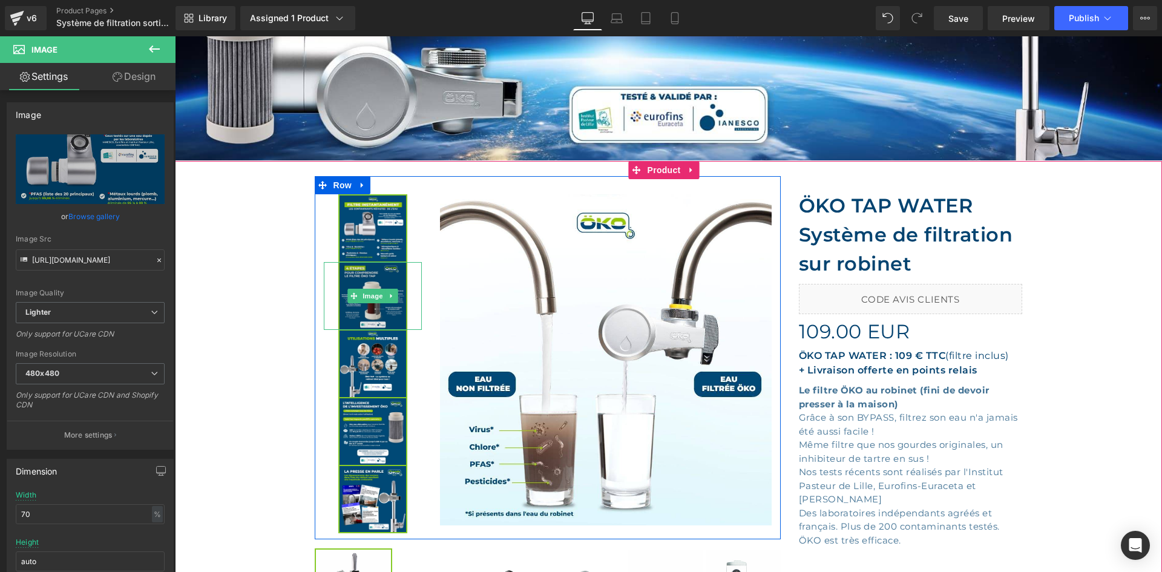
click at [359, 285] on img at bounding box center [372, 296] width 69 height 68
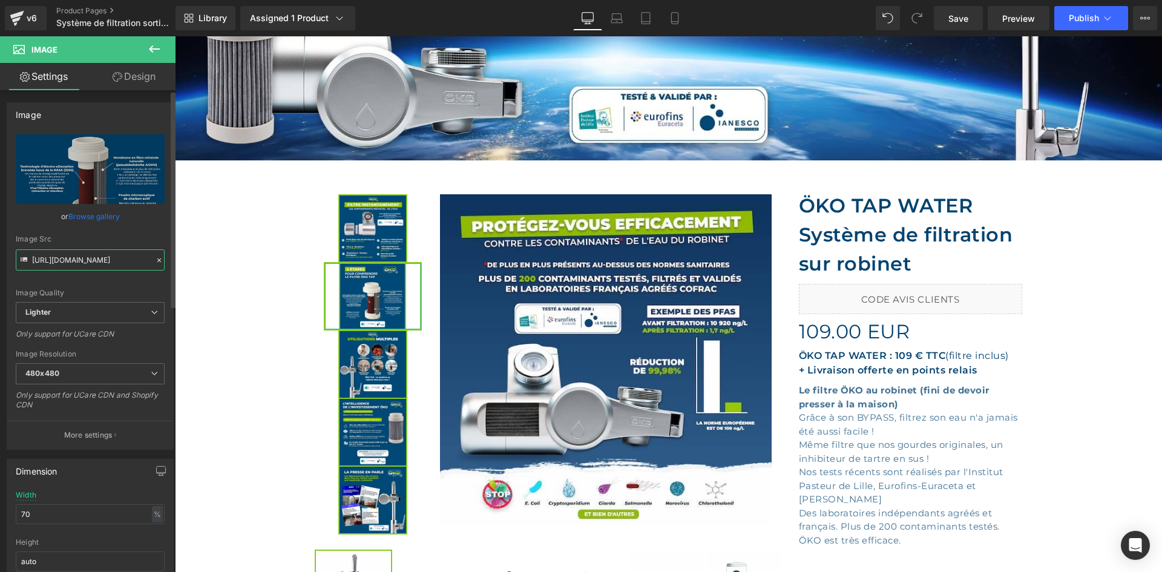
click at [73, 251] on input "https://ucarecdn.com/dcb2f5f6-6807-4351-8b58-414a9b2bcf5c/-/format/auto/-/previ…" at bounding box center [90, 259] width 149 height 21
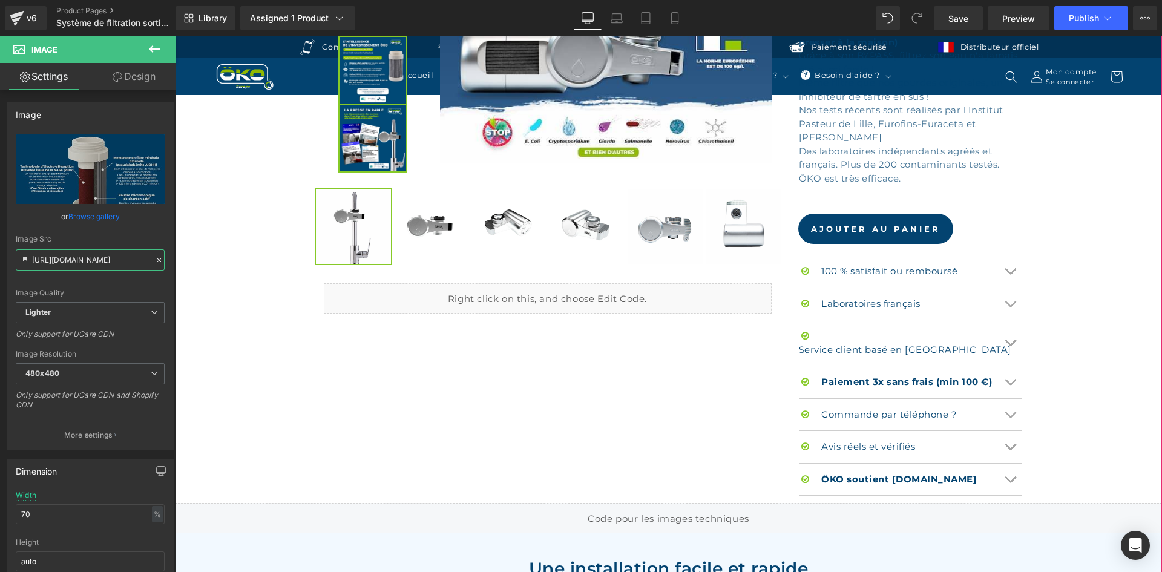
scroll to position [545, 0]
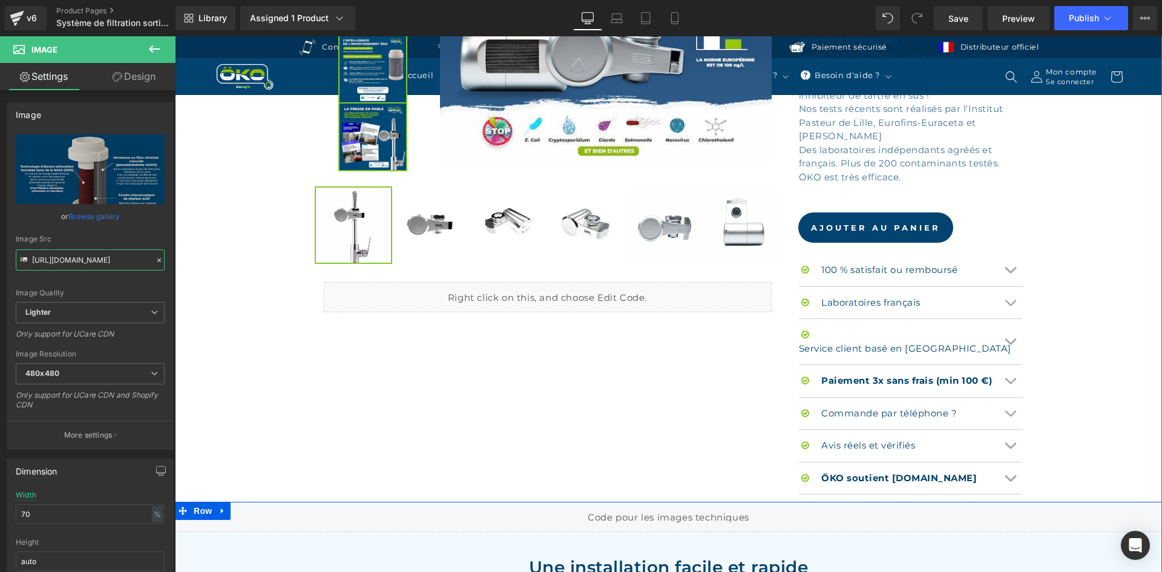
click at [685, 502] on div "Liquid" at bounding box center [668, 517] width 987 height 30
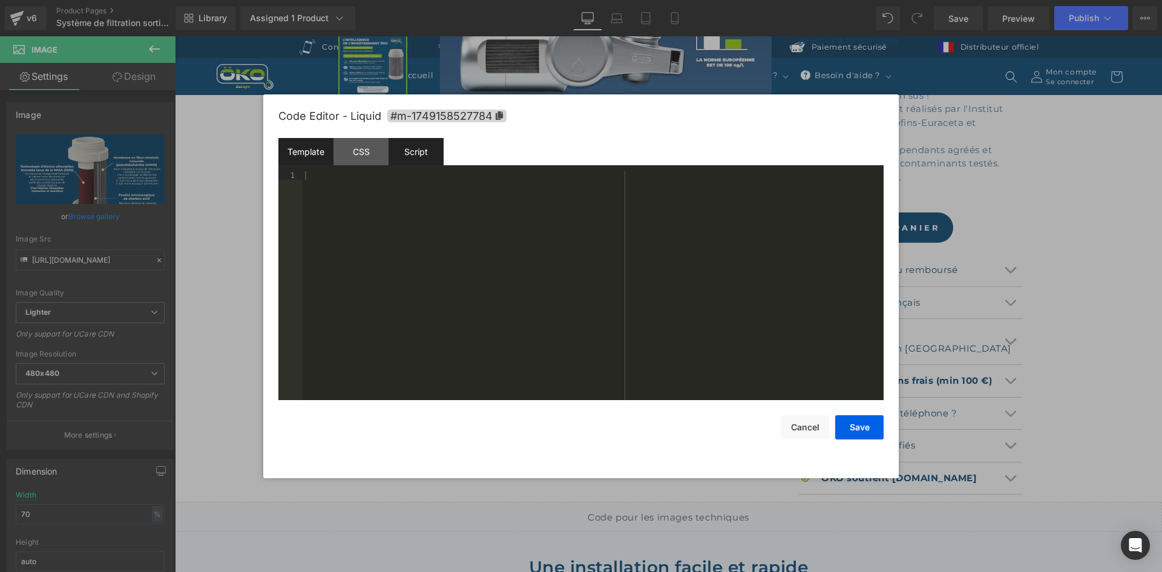
scroll to position [544, 0]
click at [404, 145] on div "Script" at bounding box center [416, 151] width 55 height 27
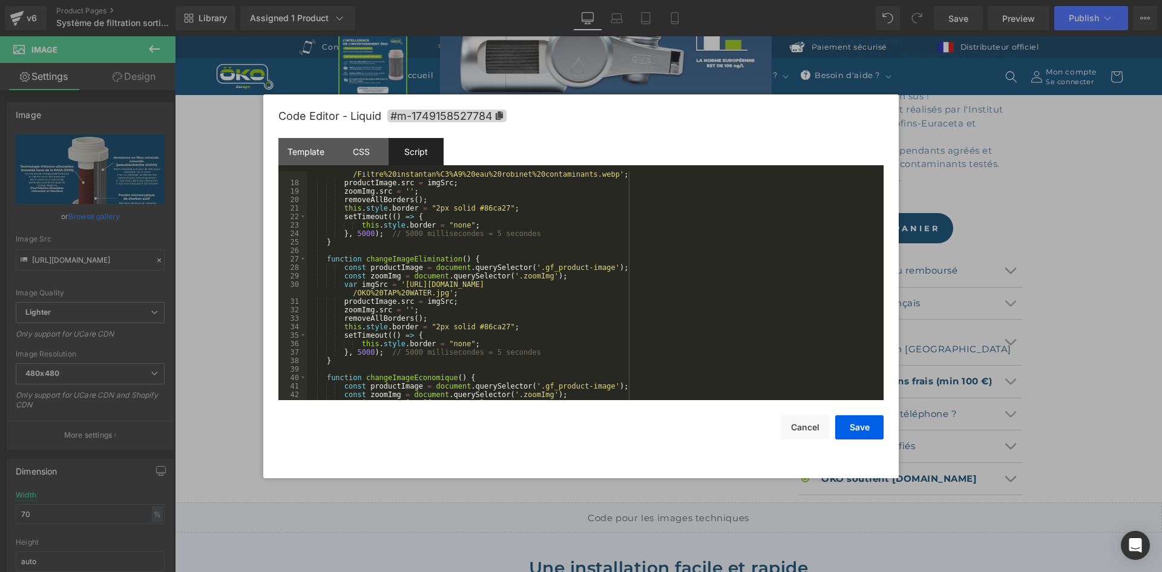
scroll to position [182, 0]
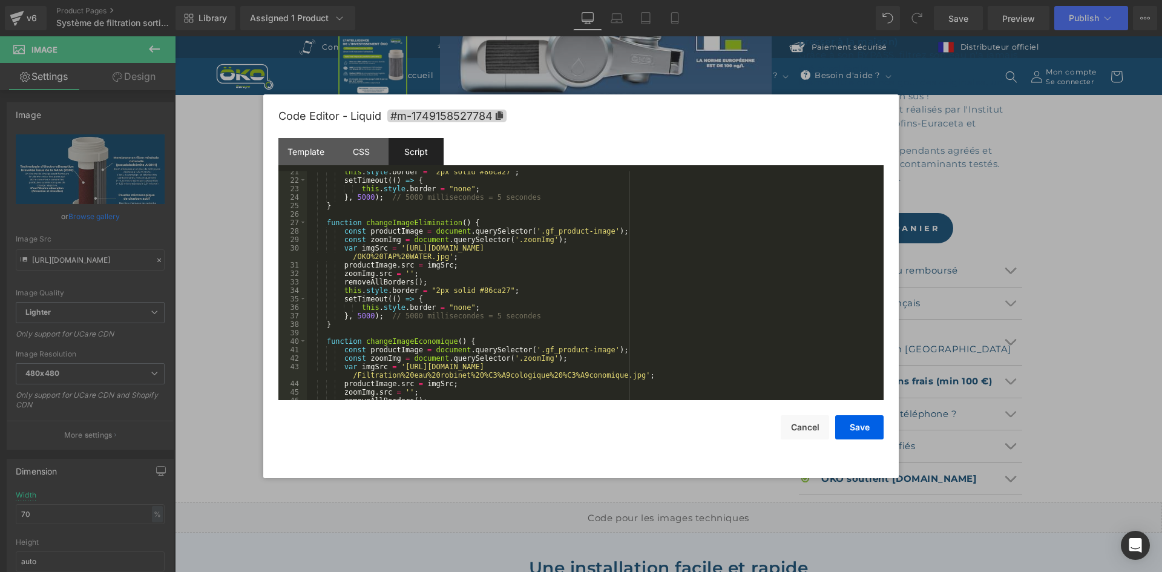
click at [398, 249] on div "this . style . border = "2px solid #86ca27" ; setTimeout (( ) => { this . style…" at bounding box center [593, 291] width 572 height 246
click at [436, 254] on div "this . style . border = "2px solid #86ca27" ; setTimeout (( ) => { this . style…" at bounding box center [593, 291] width 572 height 246
click at [858, 425] on button "Save" at bounding box center [859, 427] width 48 height 24
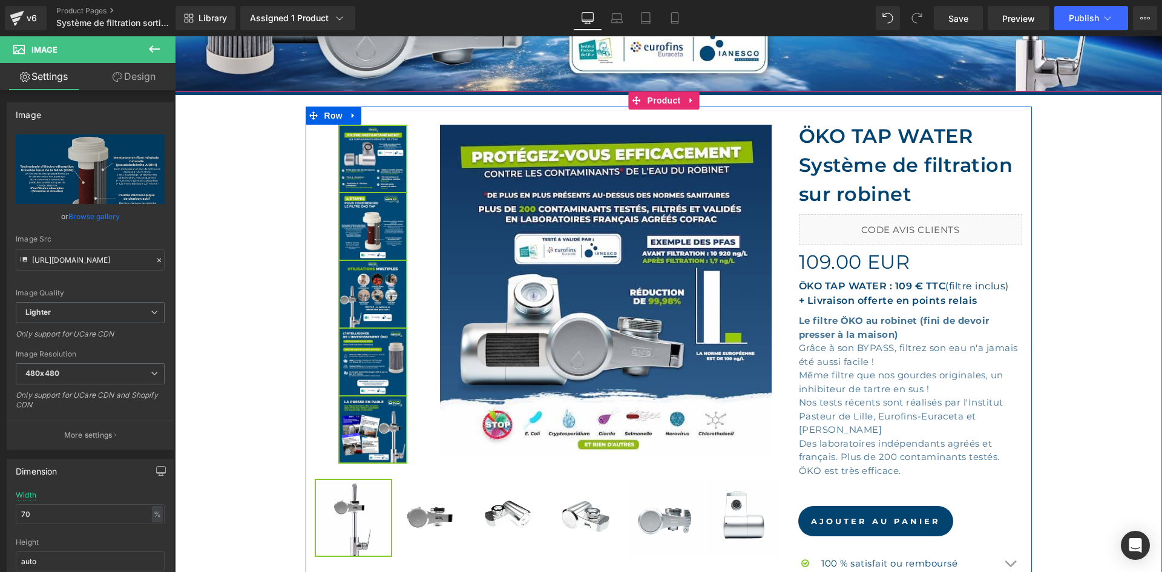
scroll to position [242, 0]
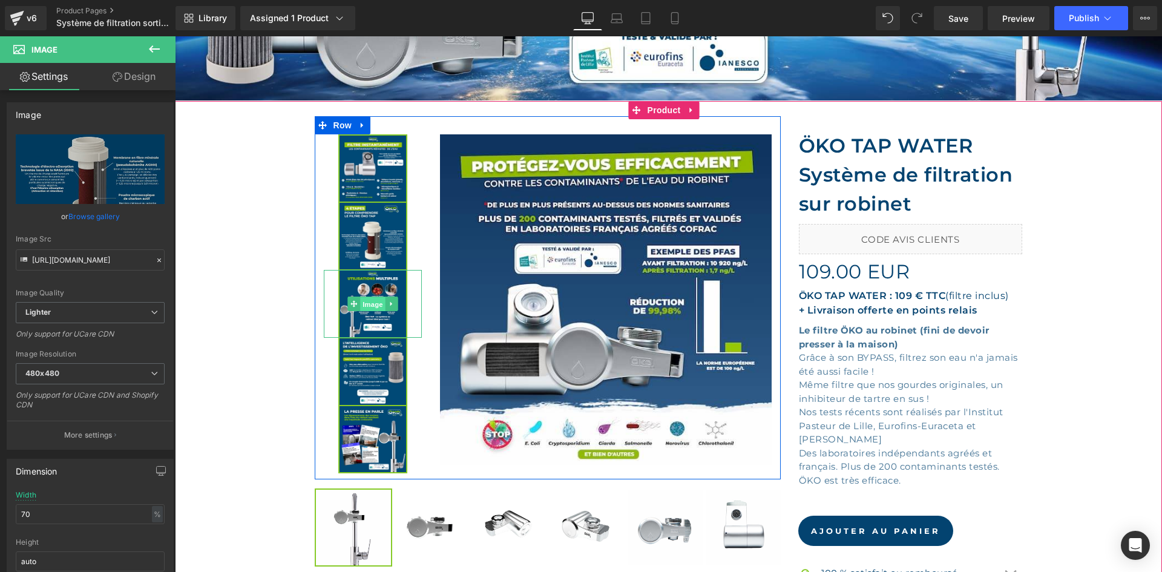
click at [360, 305] on span "Image" at bounding box center [372, 304] width 25 height 15
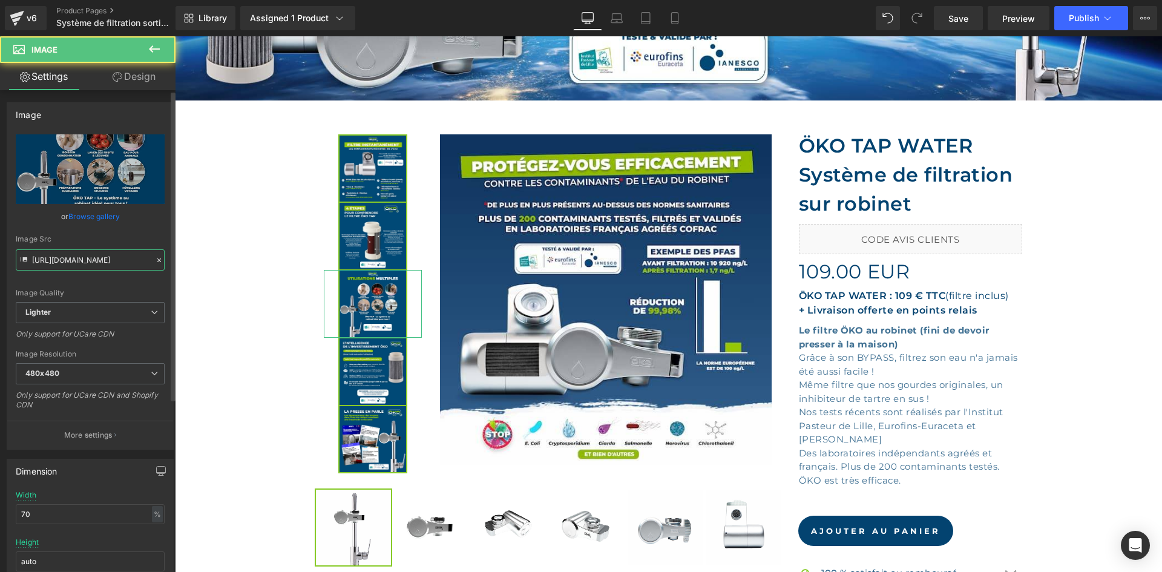
click at [97, 250] on input "https://ucarecdn.com/31ce70c5-295e-4bad-85c2-6374cf569d5d/-/format/auto/-/previ…" at bounding box center [90, 259] width 149 height 21
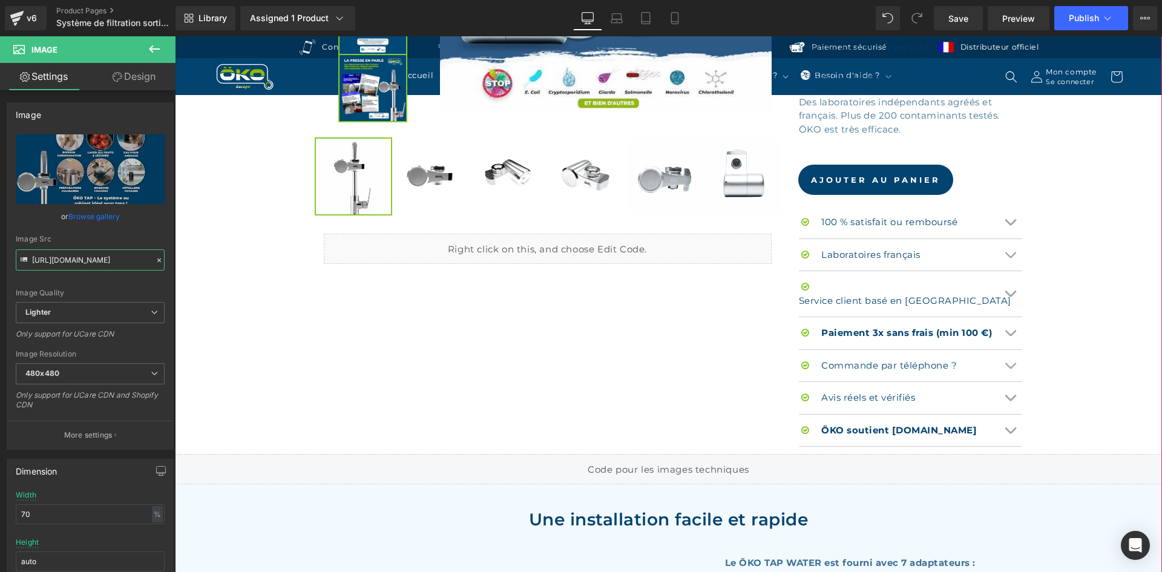
scroll to position [665, 0]
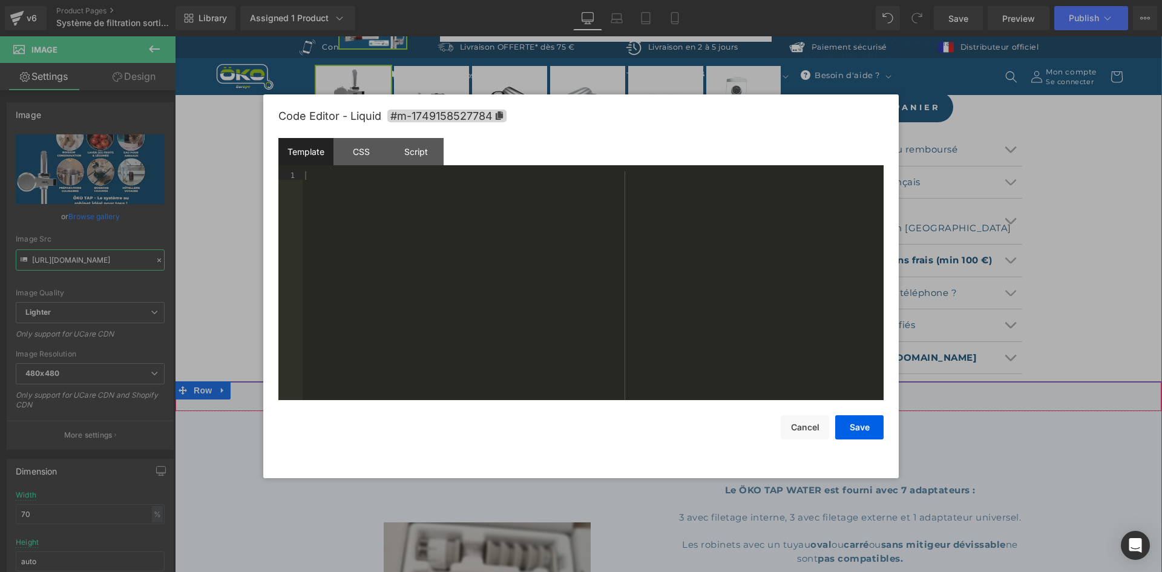
click at [679, 381] on div "Liquid" at bounding box center [668, 396] width 987 height 30
click at [434, 153] on div "Script" at bounding box center [416, 151] width 55 height 27
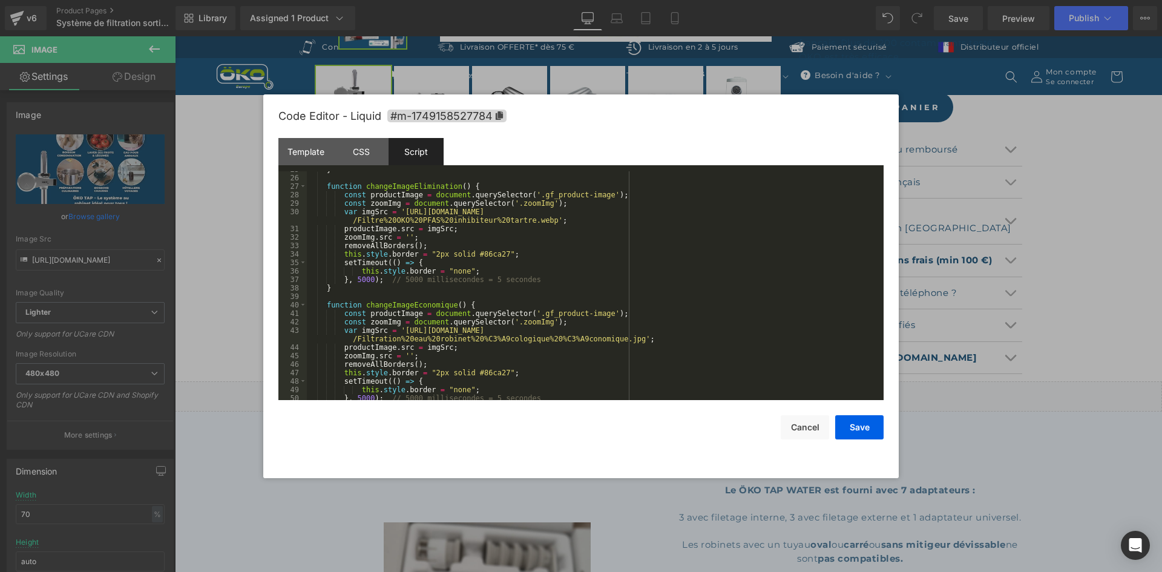
scroll to position [254, 0]
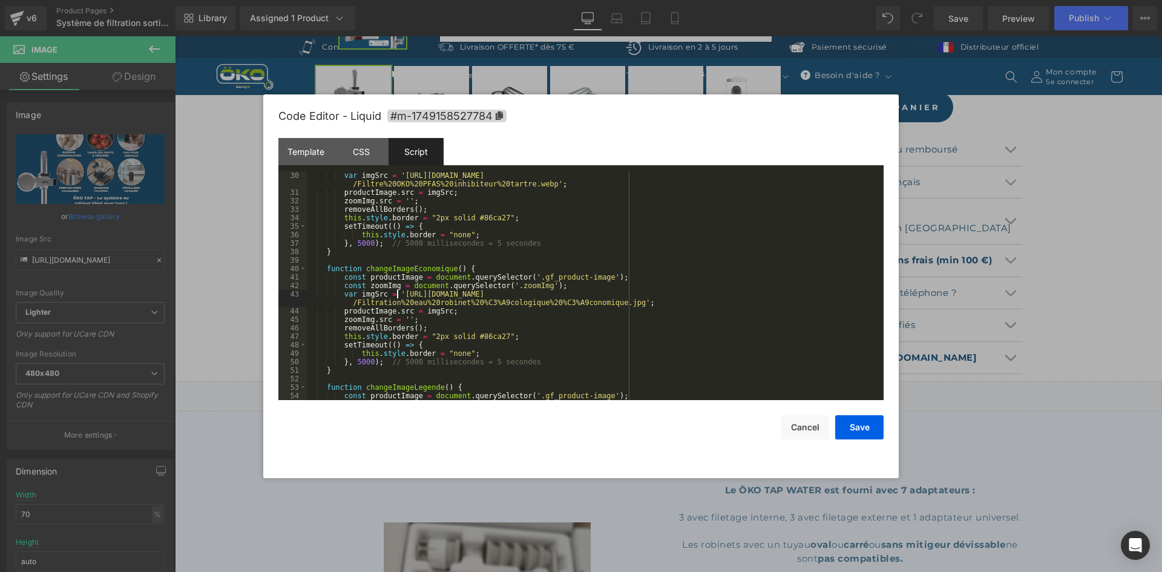
click at [396, 294] on div "var imgSrc = 'https://ucarecdn.com/dcb2f5f6-6807-4351-8b58-414a9b2bcf5c/-/forma…" at bounding box center [593, 298] width 572 height 254
click at [615, 304] on div "var imgSrc = 'https://ucarecdn.com/dcb2f5f6-6807-4351-8b58-414a9b2bcf5c/-/forma…" at bounding box center [593, 298] width 572 height 254
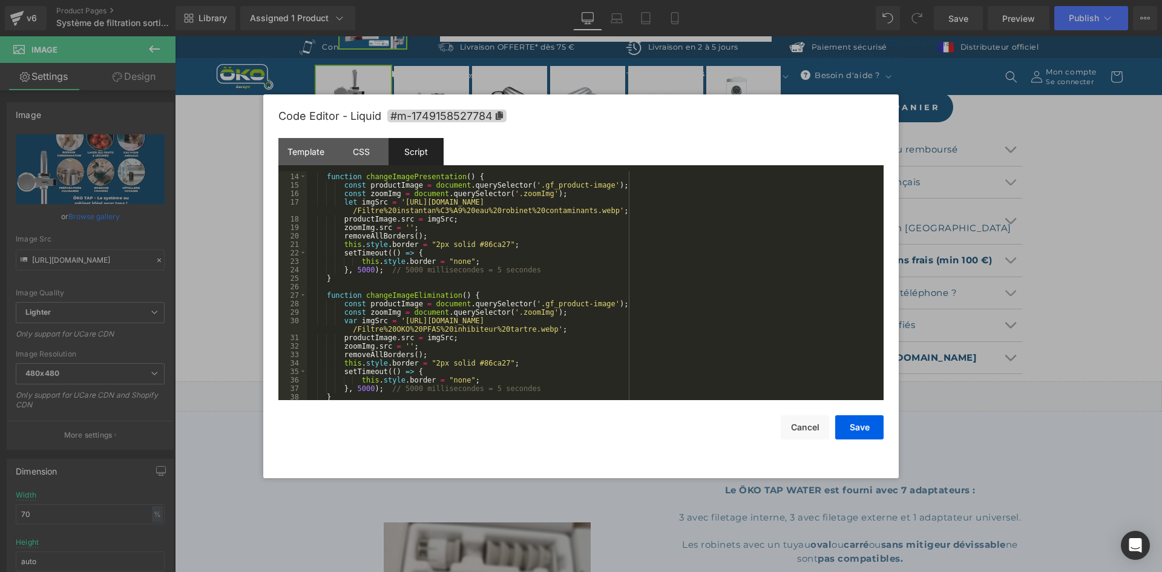
scroll to position [109, 0]
click at [740, 204] on div "function changeImagePresentation ( ) { const productImage = document . querySel…" at bounding box center [593, 287] width 572 height 246
click at [735, 320] on div "function changeImagePresentation ( ) { const productImage = document . querySel…" at bounding box center [593, 287] width 572 height 246
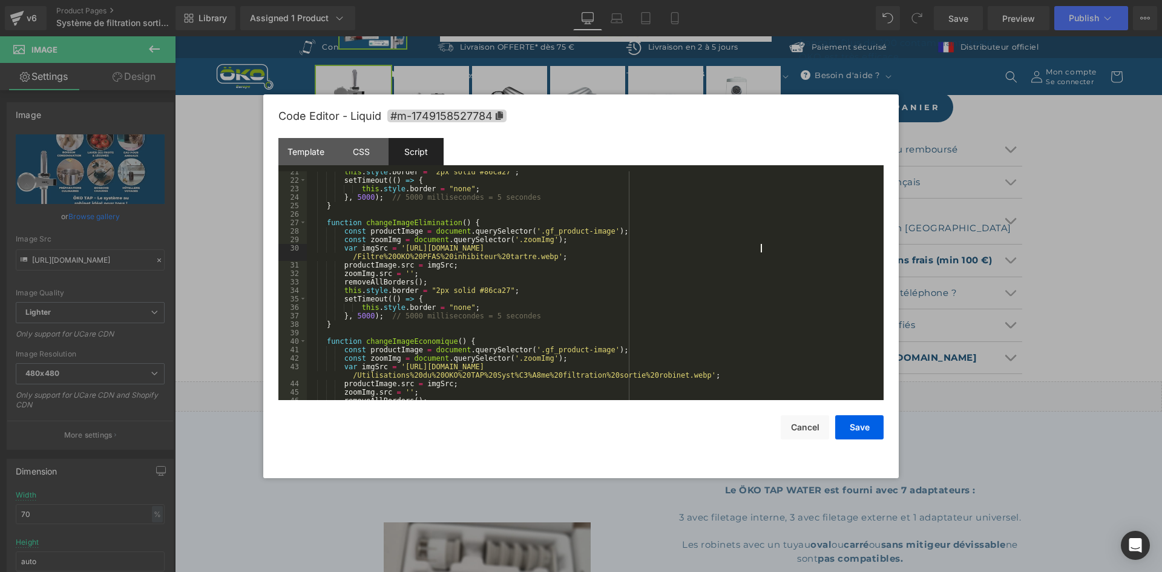
scroll to position [182, 0]
click at [733, 369] on div "this . style . border = "2px solid #86ca27" ; setTimeout (( ) => { this . style…" at bounding box center [593, 291] width 572 height 246
click at [846, 416] on button "Save" at bounding box center [859, 427] width 48 height 24
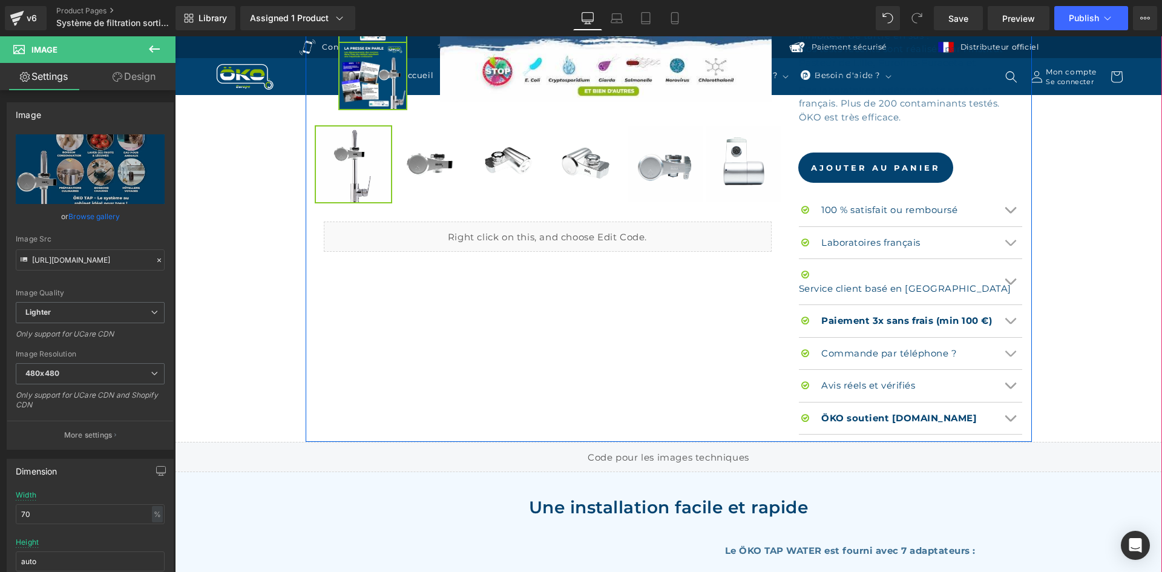
scroll to position [363, 0]
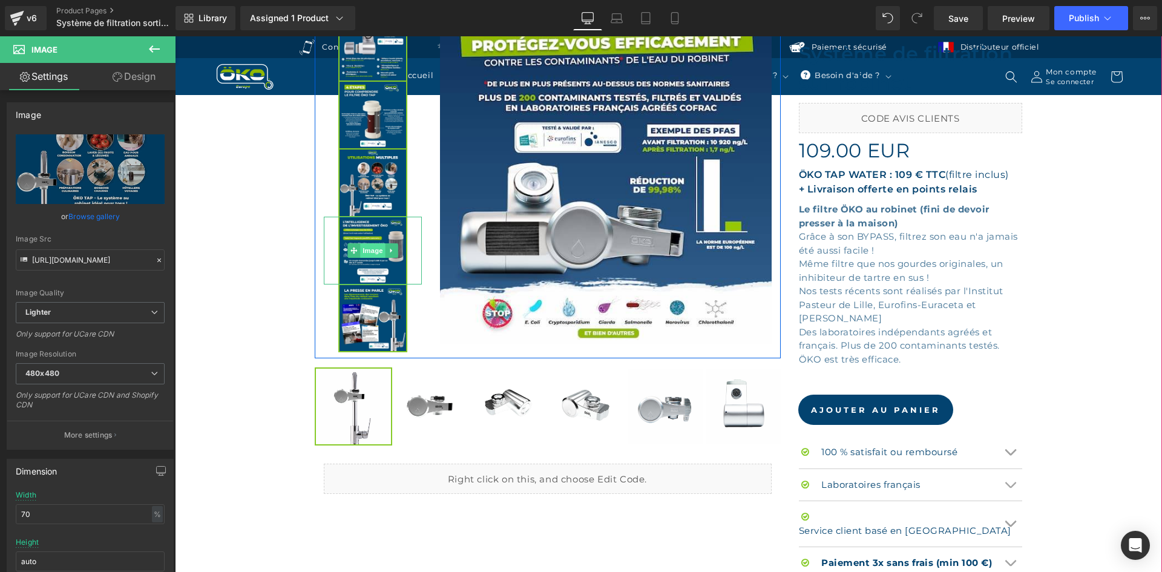
click at [370, 249] on span "Image" at bounding box center [372, 250] width 25 height 15
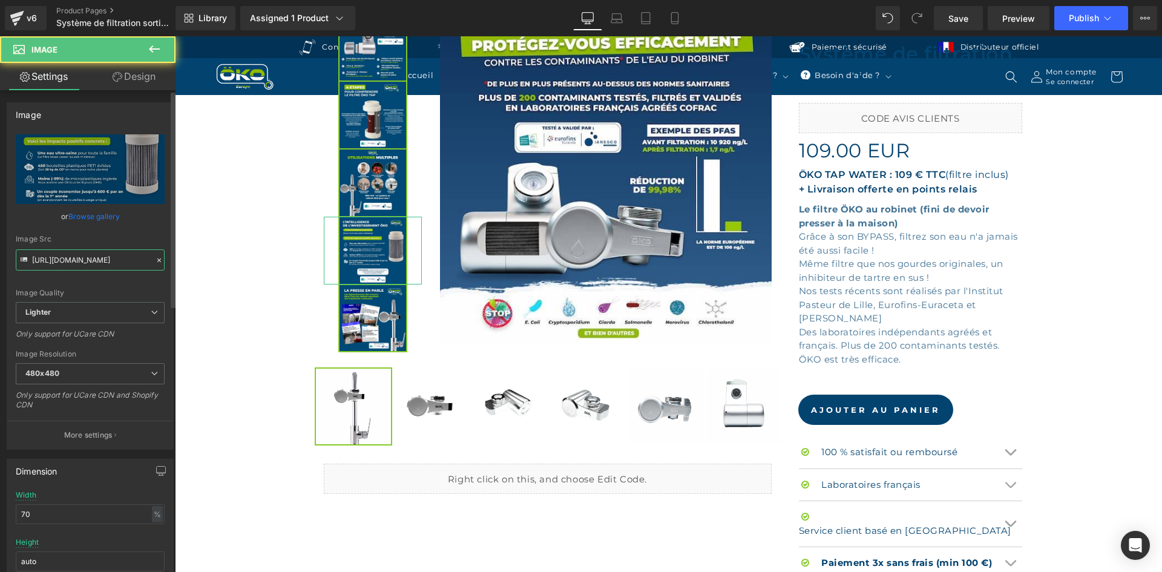
click at [110, 259] on input "https://ucarecdn.com/7cfc1d37-4fed-4383-9341-4026022695e3/-/format/auto/-/previ…" at bounding box center [90, 259] width 149 height 21
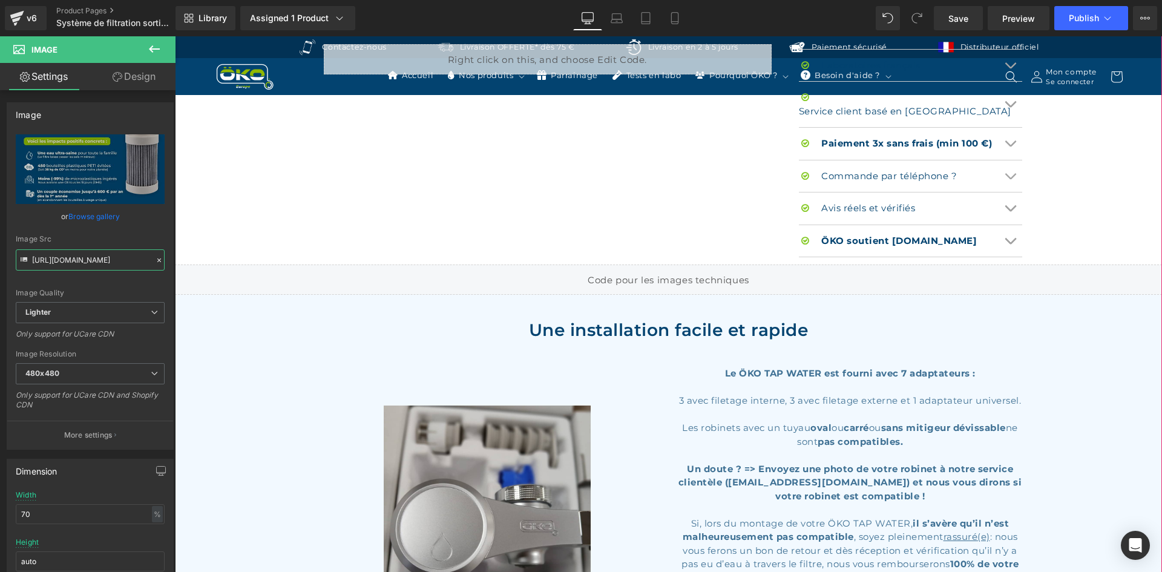
scroll to position [786, 0]
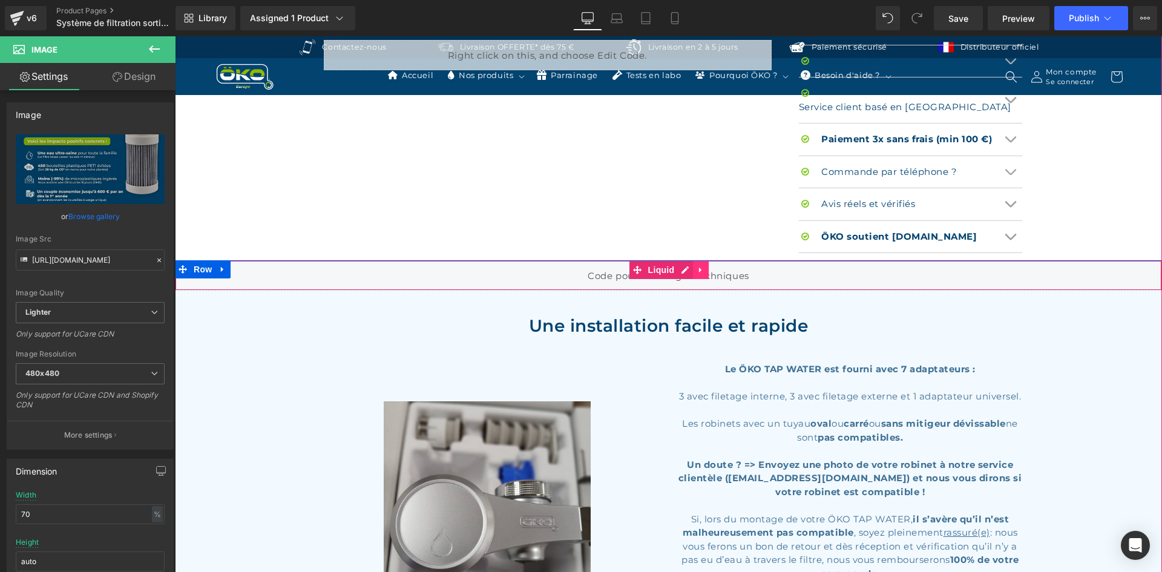
click at [697, 266] on icon at bounding box center [701, 270] width 8 height 9
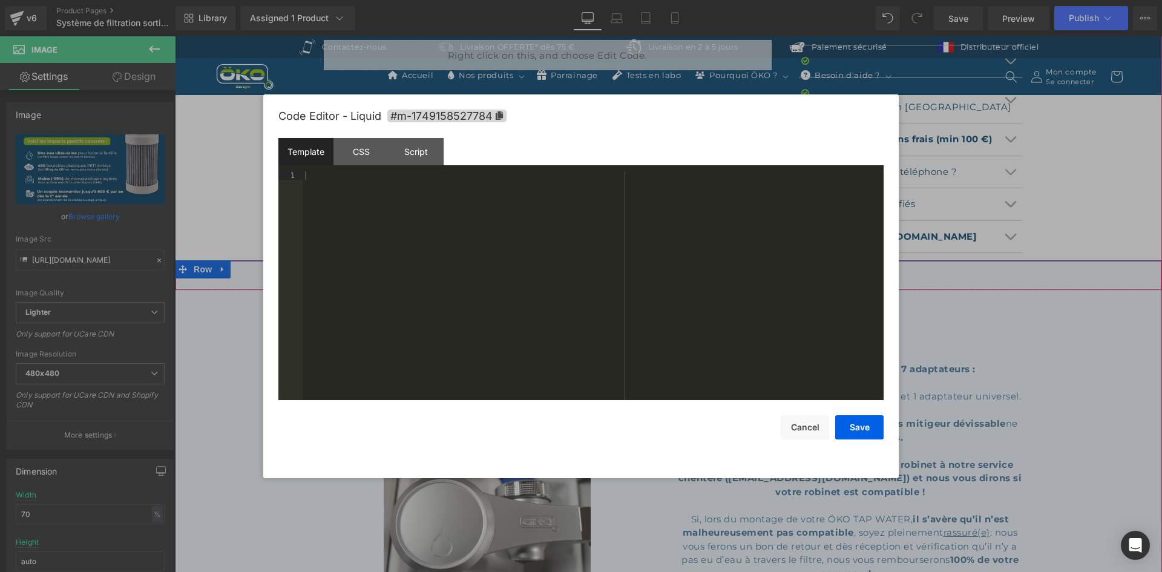
click at [657, 260] on div "Liquid" at bounding box center [668, 275] width 987 height 30
click at [430, 146] on div "Script" at bounding box center [416, 151] width 55 height 27
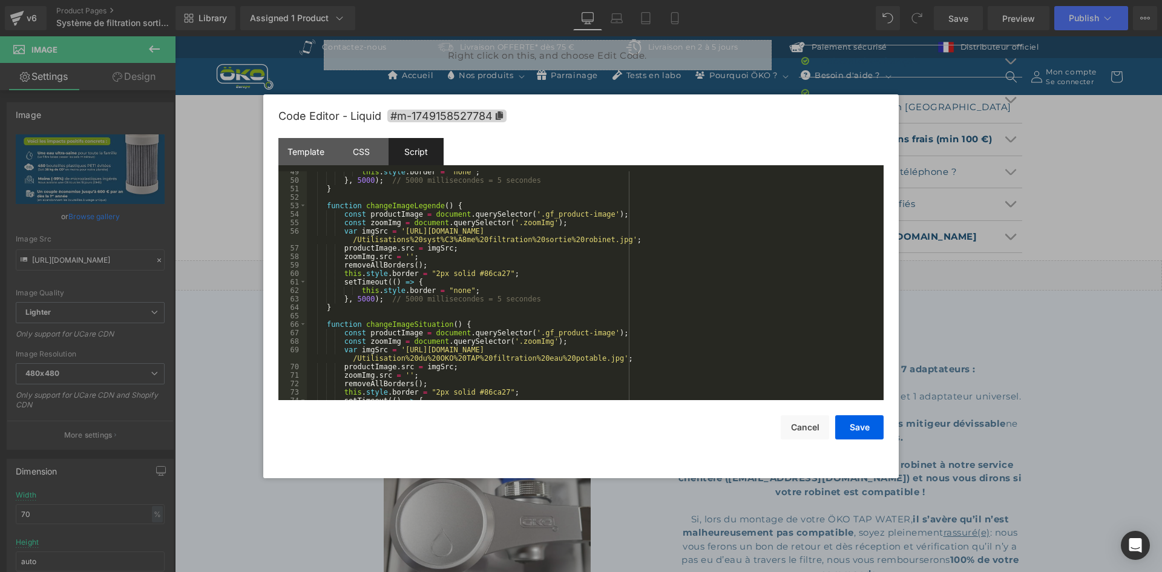
scroll to position [436, 0]
click at [397, 228] on div "this . style . border = "none" ; } , 5000 ) ; // 5000 millisecondes = 5 seconde…" at bounding box center [593, 291] width 572 height 246
click at [604, 239] on div "this . style . border = "none" ; } , 5000 ) ; // 5000 millisecondes = 5 seconde…" at bounding box center [593, 291] width 572 height 246
drag, startPoint x: 844, startPoint y: 421, endPoint x: 656, endPoint y: 375, distance: 194.4
click at [844, 421] on button "Save" at bounding box center [859, 427] width 48 height 24
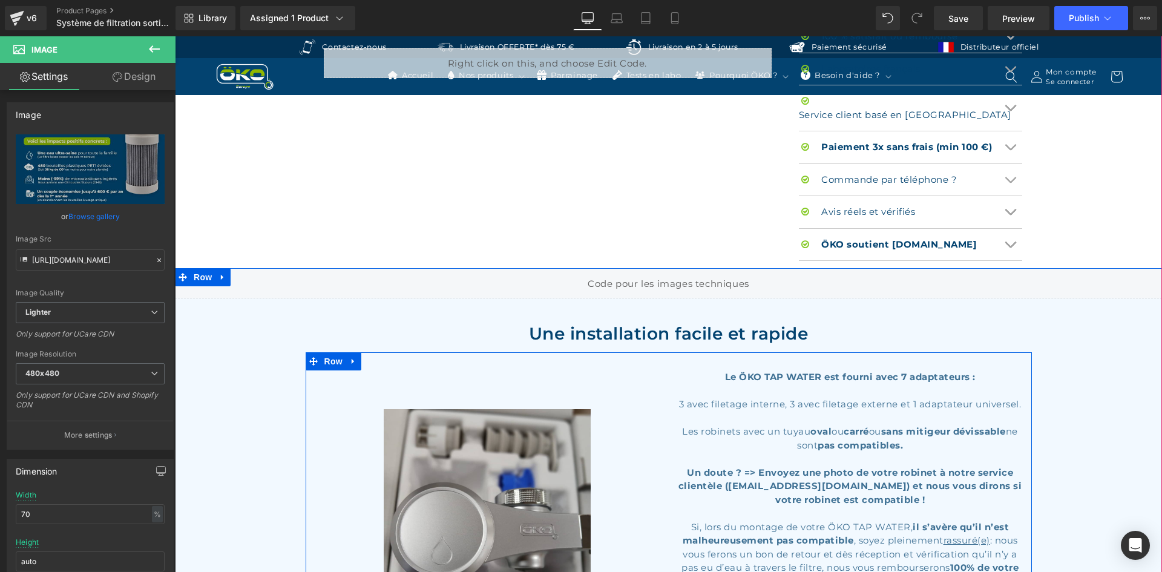
scroll to position [484, 0]
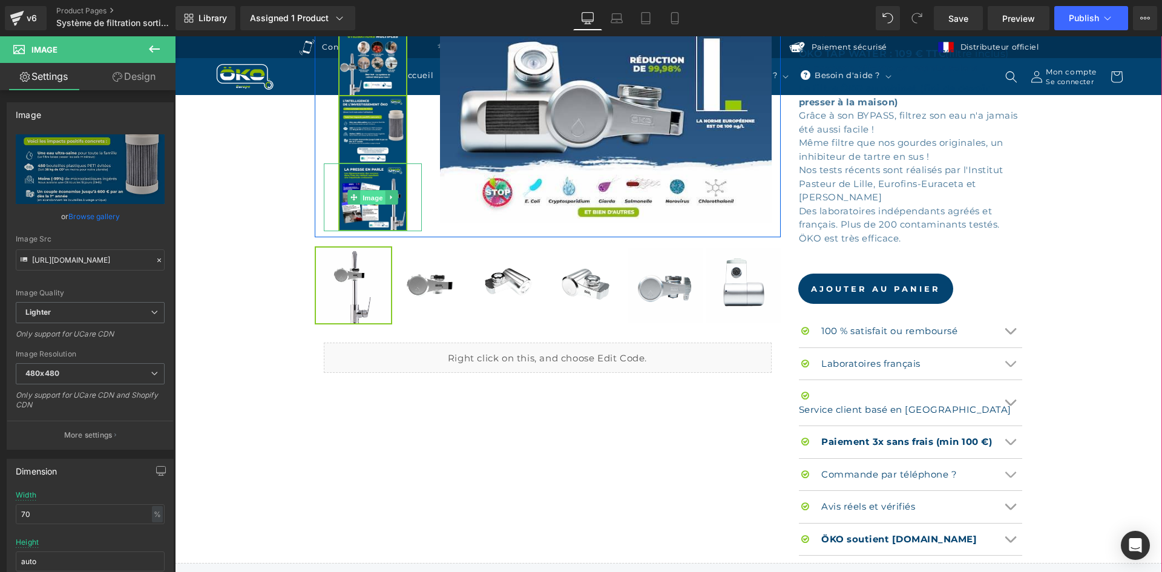
click at [372, 201] on span "Image" at bounding box center [372, 198] width 25 height 15
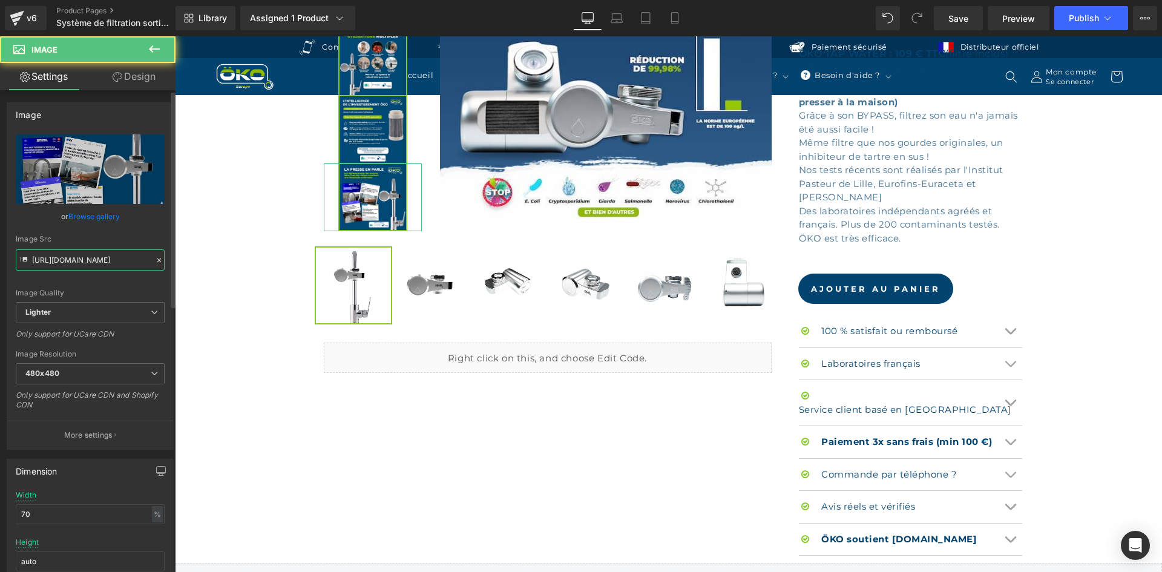
click at [104, 254] on input "https://ucarecdn.com/5928aaf2-7039-444a-852d-bab12a894177/-/format/auto/-/previ…" at bounding box center [90, 259] width 149 height 21
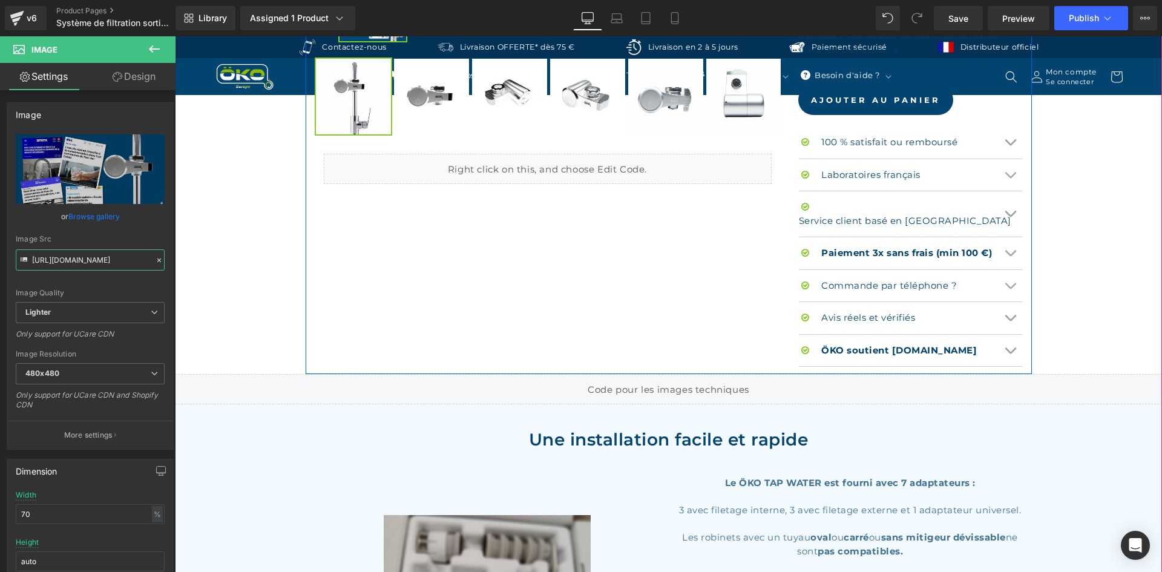
scroll to position [726, 0]
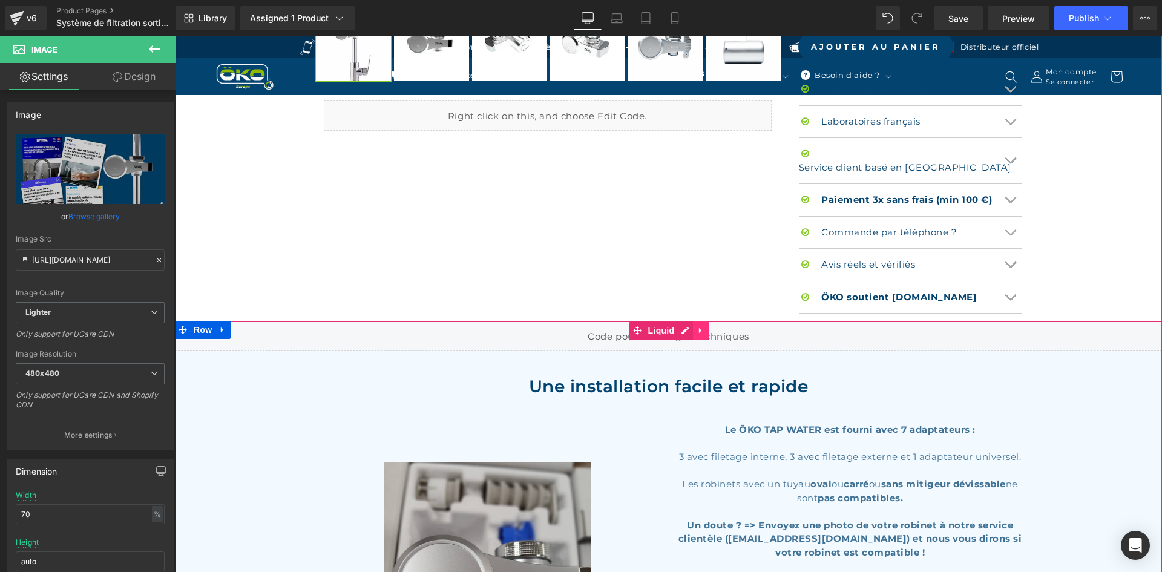
click at [693, 321] on link at bounding box center [701, 330] width 16 height 18
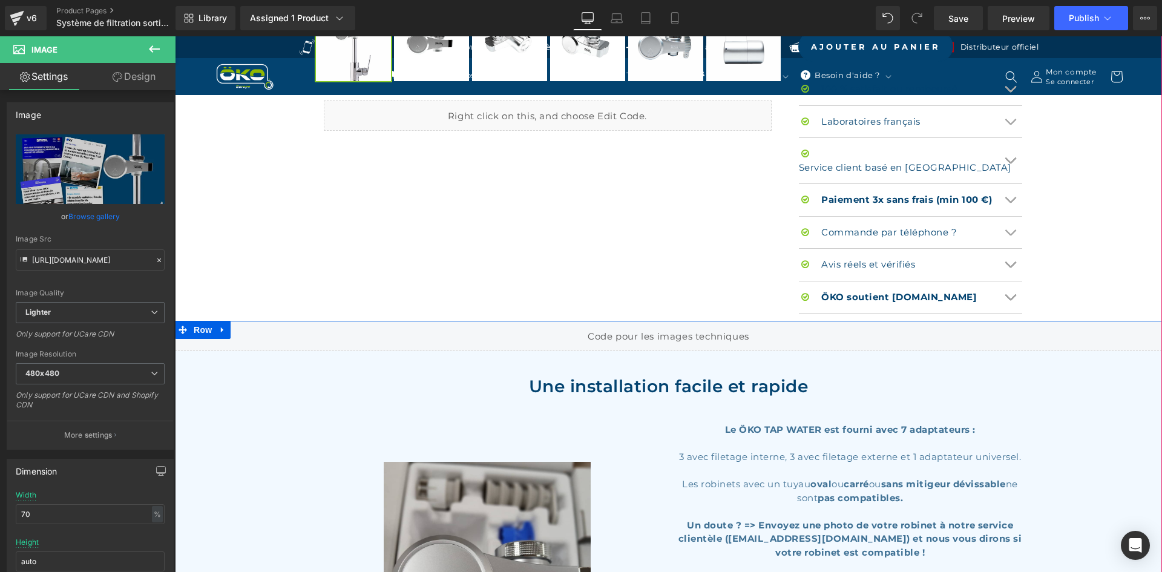
click at [662, 321] on div "Liquid" at bounding box center [668, 336] width 987 height 30
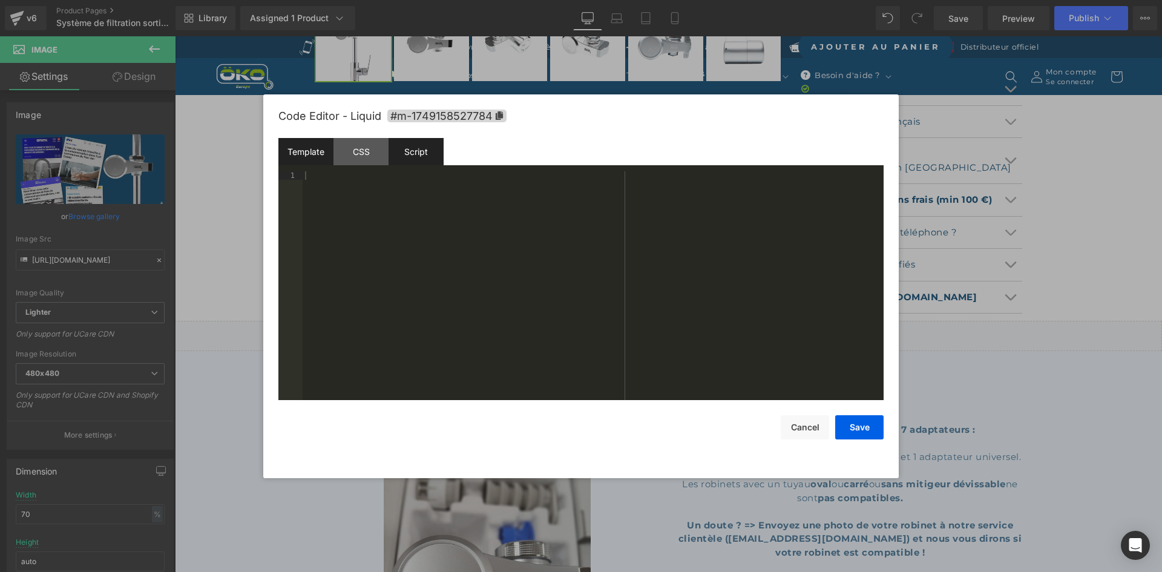
click at [411, 159] on div "Script" at bounding box center [416, 151] width 55 height 27
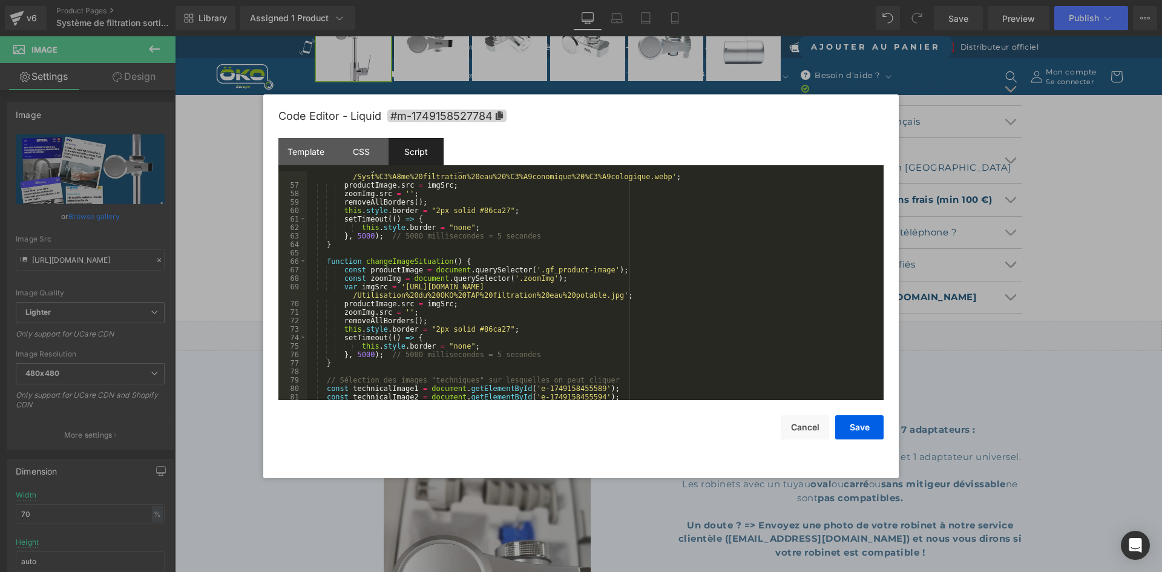
scroll to position [499, 0]
click at [398, 286] on div "var imgSrc = 'https://ucarecdn.com/7cfc1d37-4fed-4383-9341-4026022695e3/-/forma…" at bounding box center [593, 291] width 572 height 254
click at [596, 293] on div "var imgSrc = 'https://ucarecdn.com/7cfc1d37-4fed-4383-9341-4026022695e3/-/forma…" at bounding box center [593, 291] width 572 height 254
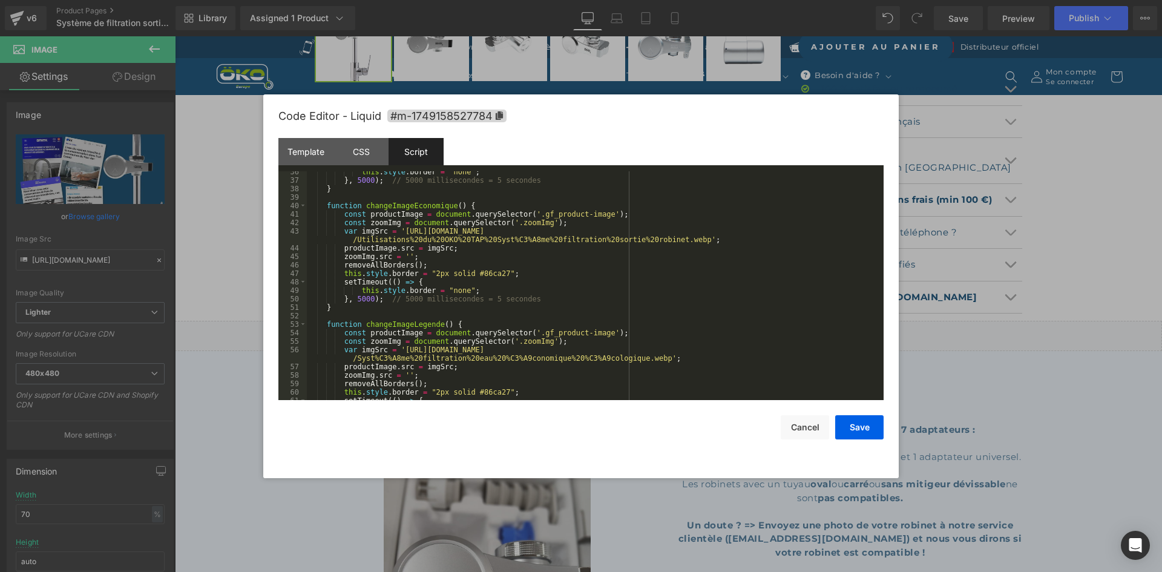
scroll to position [317, 0]
click at [731, 229] on div "this . style . border = "none" ; } , 5000 ) ; // 5000 millisecondes = 5 seconde…" at bounding box center [593, 291] width 572 height 246
click at [751, 347] on div "this . style . border = "none" ; } , 5000 ) ; // 5000 millisecondes = 5 seconde…" at bounding box center [593, 291] width 572 height 246
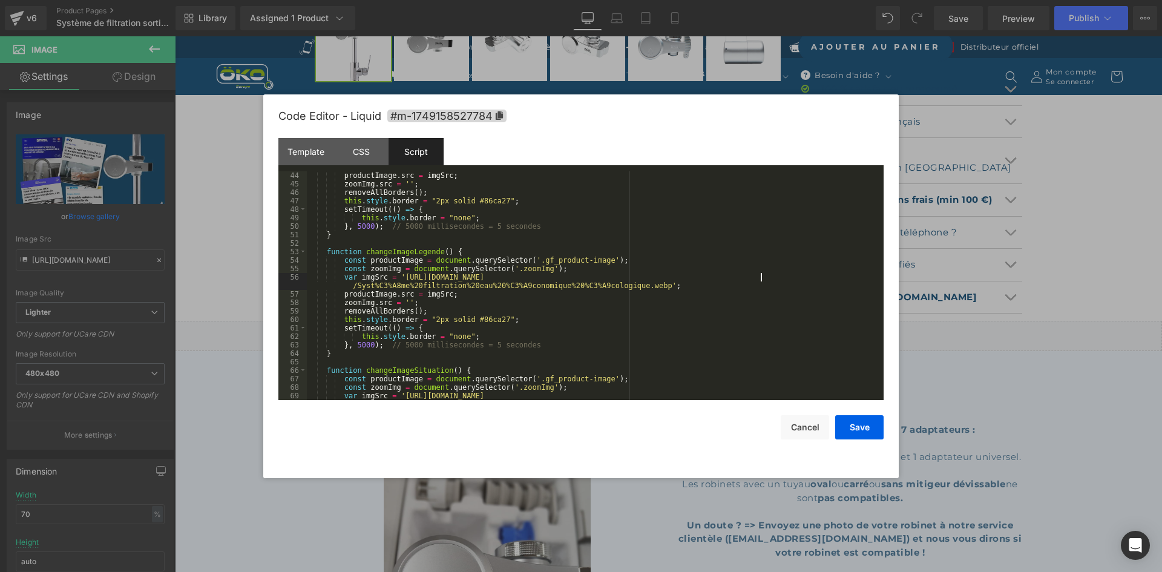
scroll to position [462, 0]
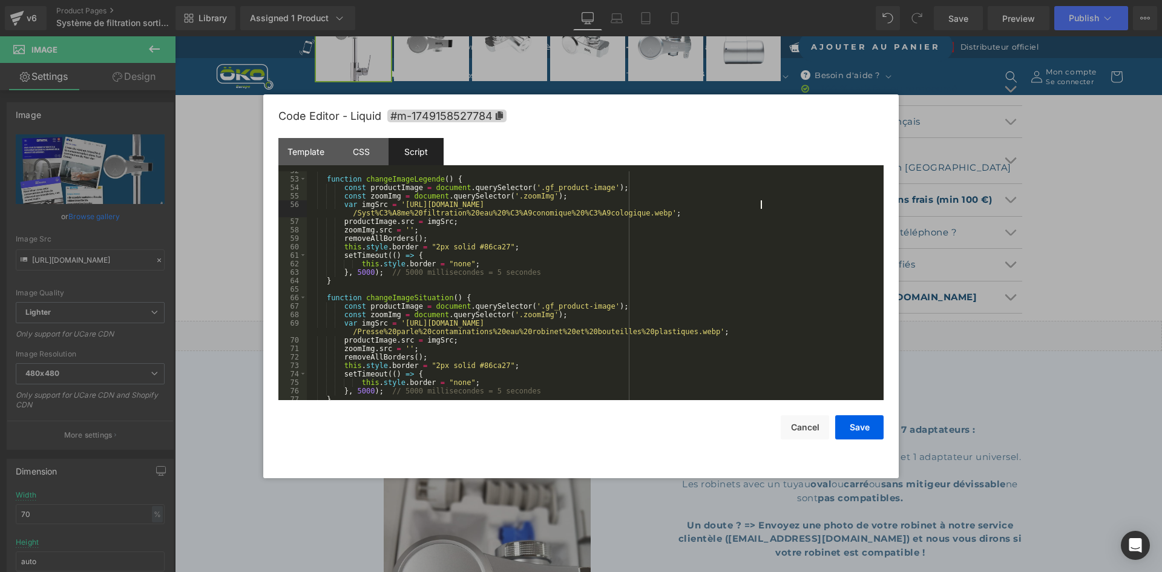
click at [739, 321] on div "function changeImageLegende ( ) { const productImage = document . querySelector…" at bounding box center [593, 289] width 572 height 246
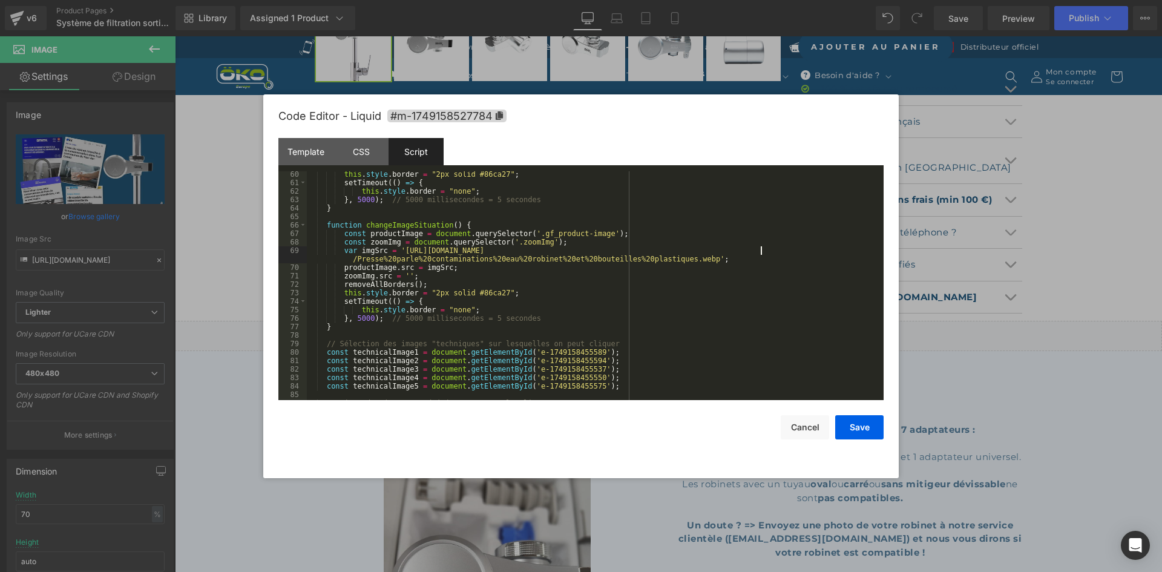
scroll to position [644, 0]
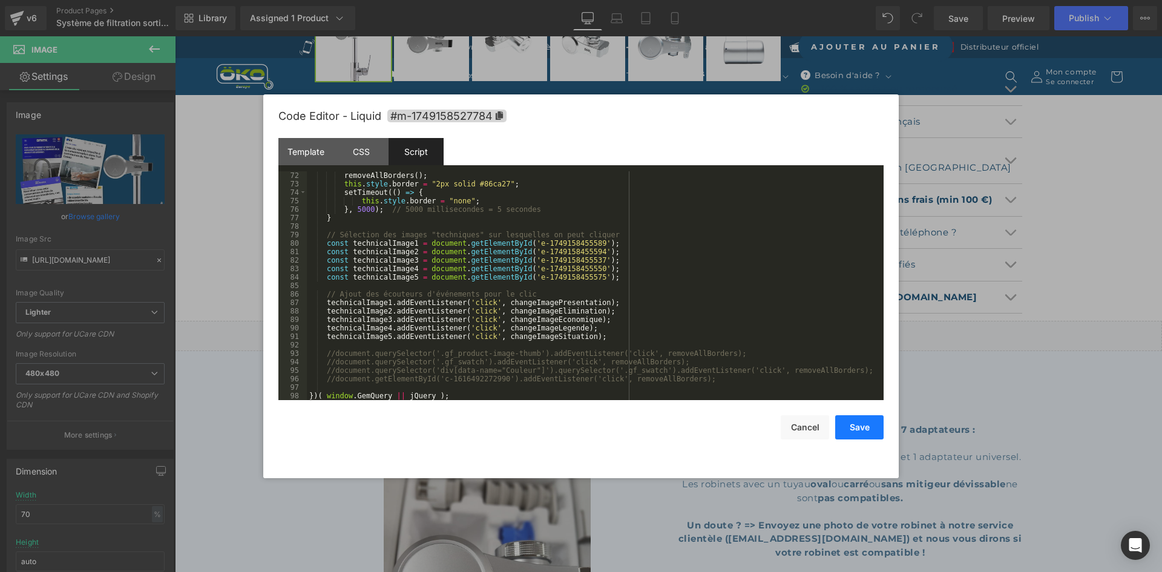
click at [857, 421] on button "Save" at bounding box center [859, 427] width 48 height 24
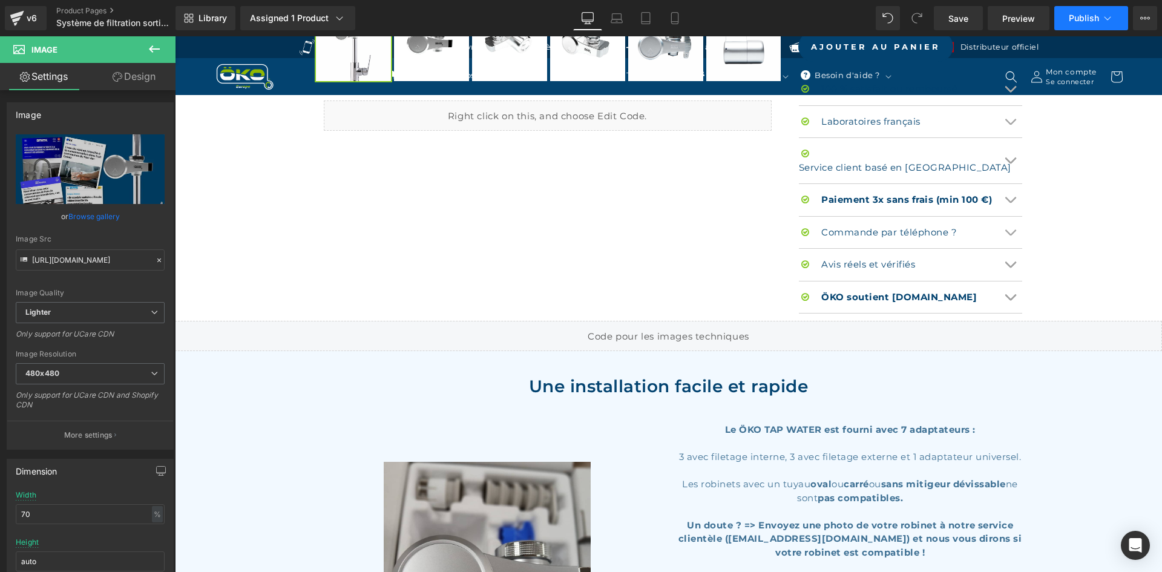
click at [1071, 18] on span "Publish" at bounding box center [1084, 18] width 30 height 10
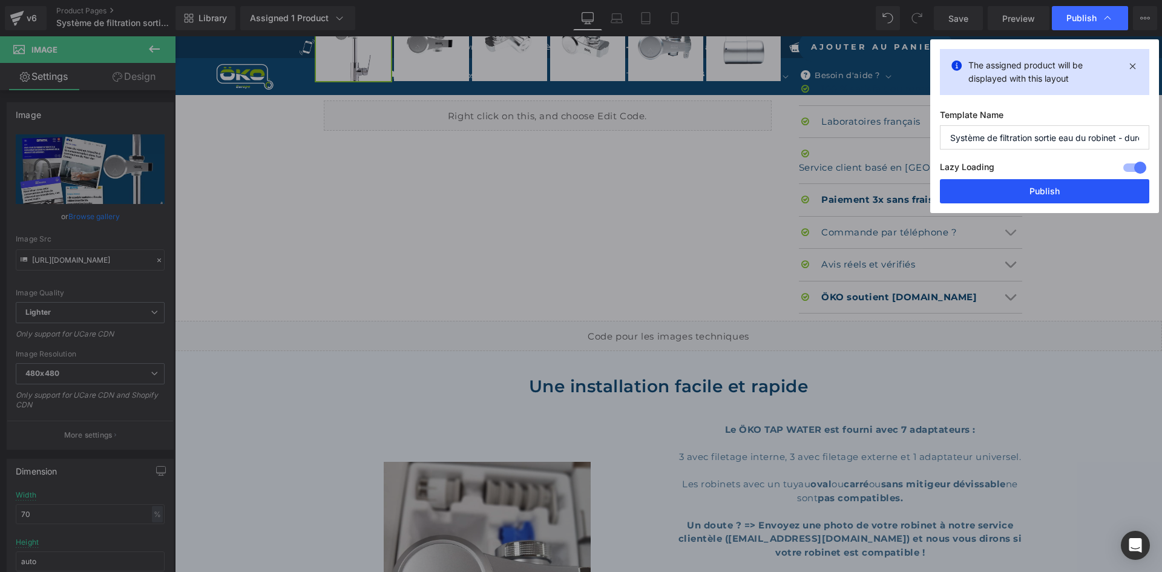
click at [1022, 186] on button "Publish" at bounding box center [1044, 191] width 209 height 24
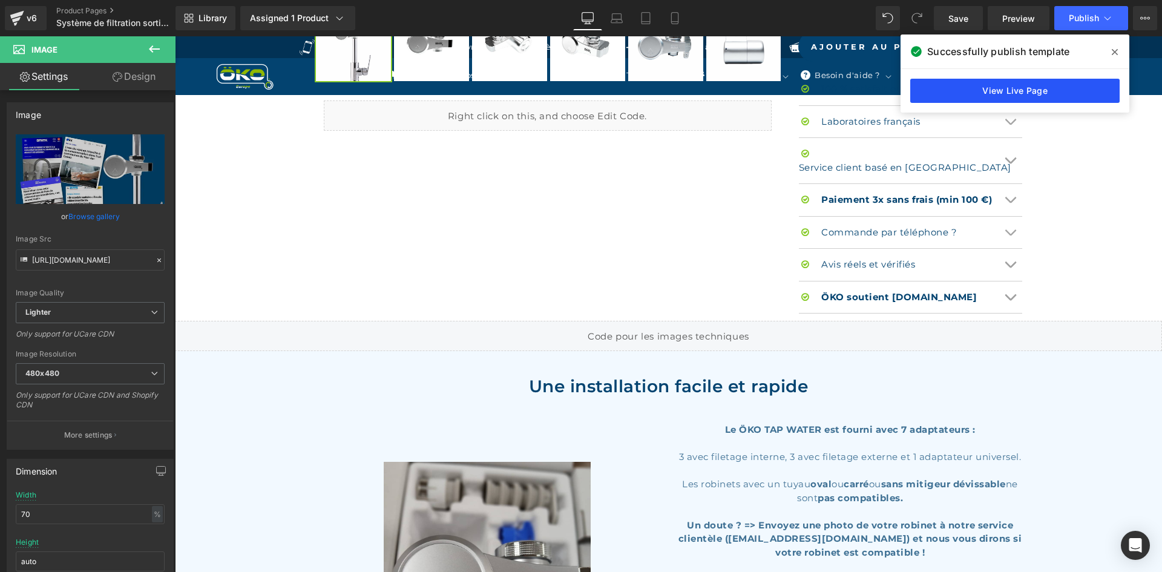
click at [1036, 93] on link "View Live Page" at bounding box center [1014, 91] width 209 height 24
